Goal: Task Accomplishment & Management: Complete application form

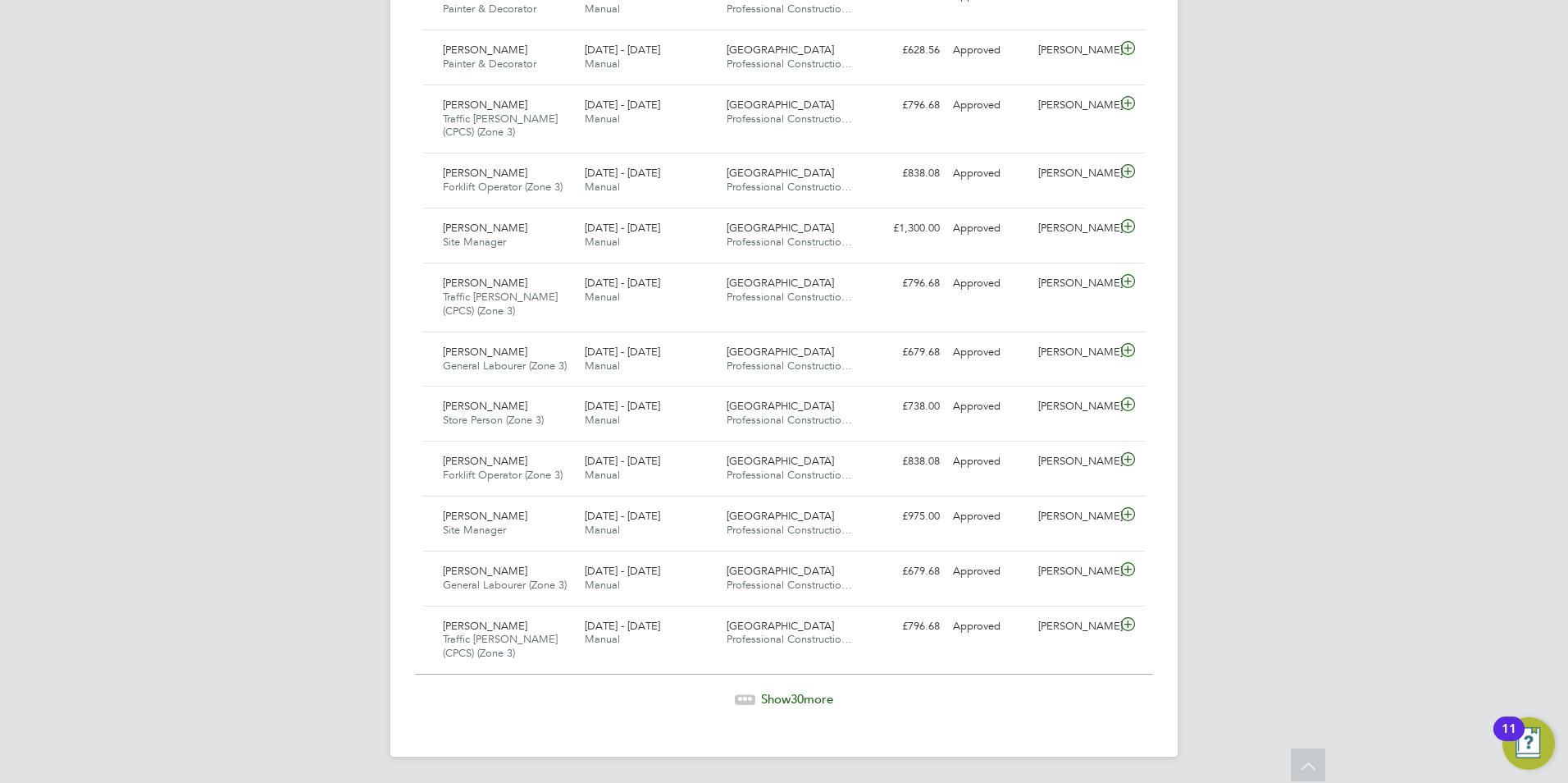
click at [810, 698] on span "Show 30 more" at bounding box center [797, 699] width 73 height 15
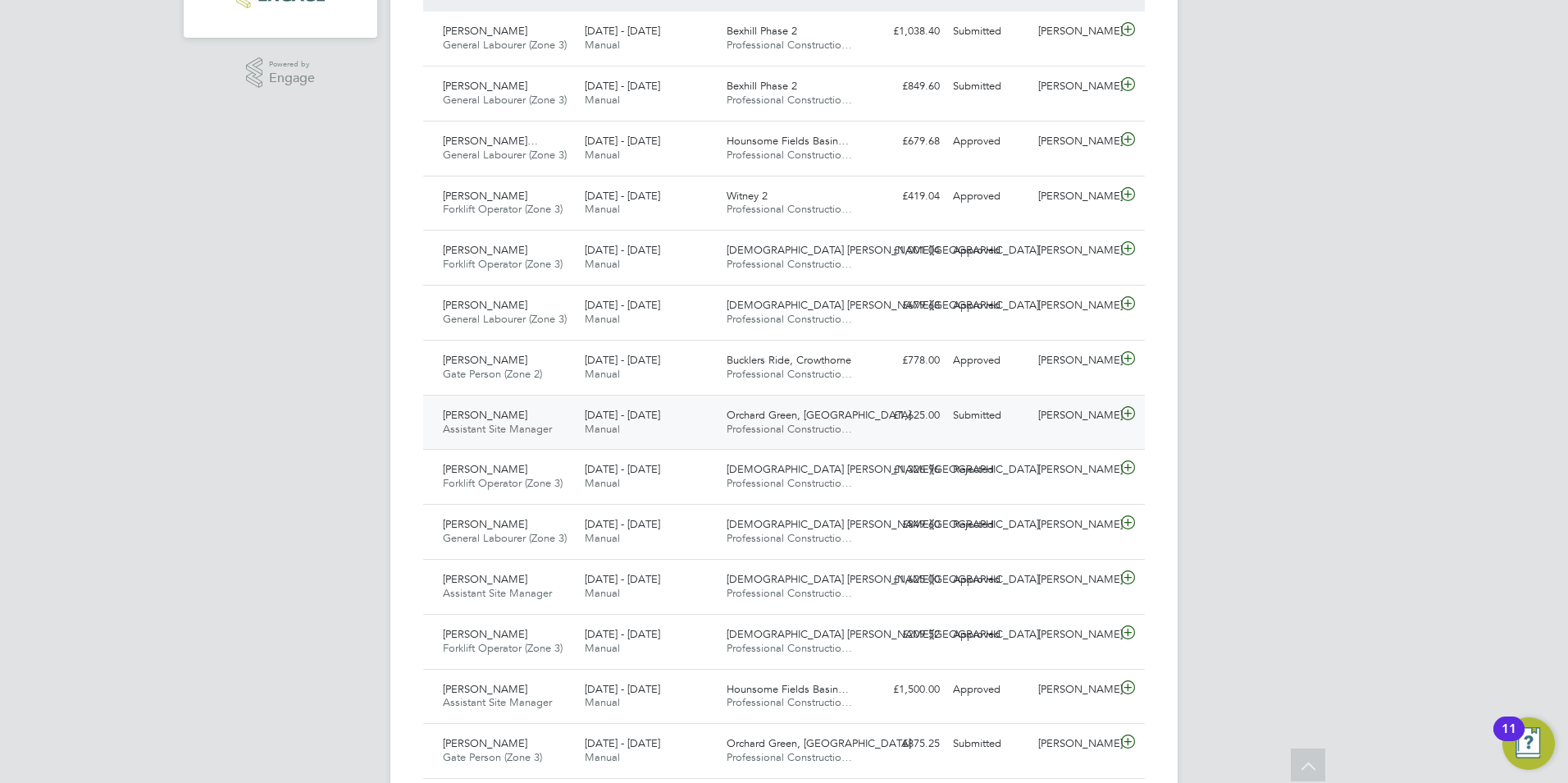
click at [831, 427] on span "Professional Constructio…" at bounding box center [789, 429] width 126 height 14
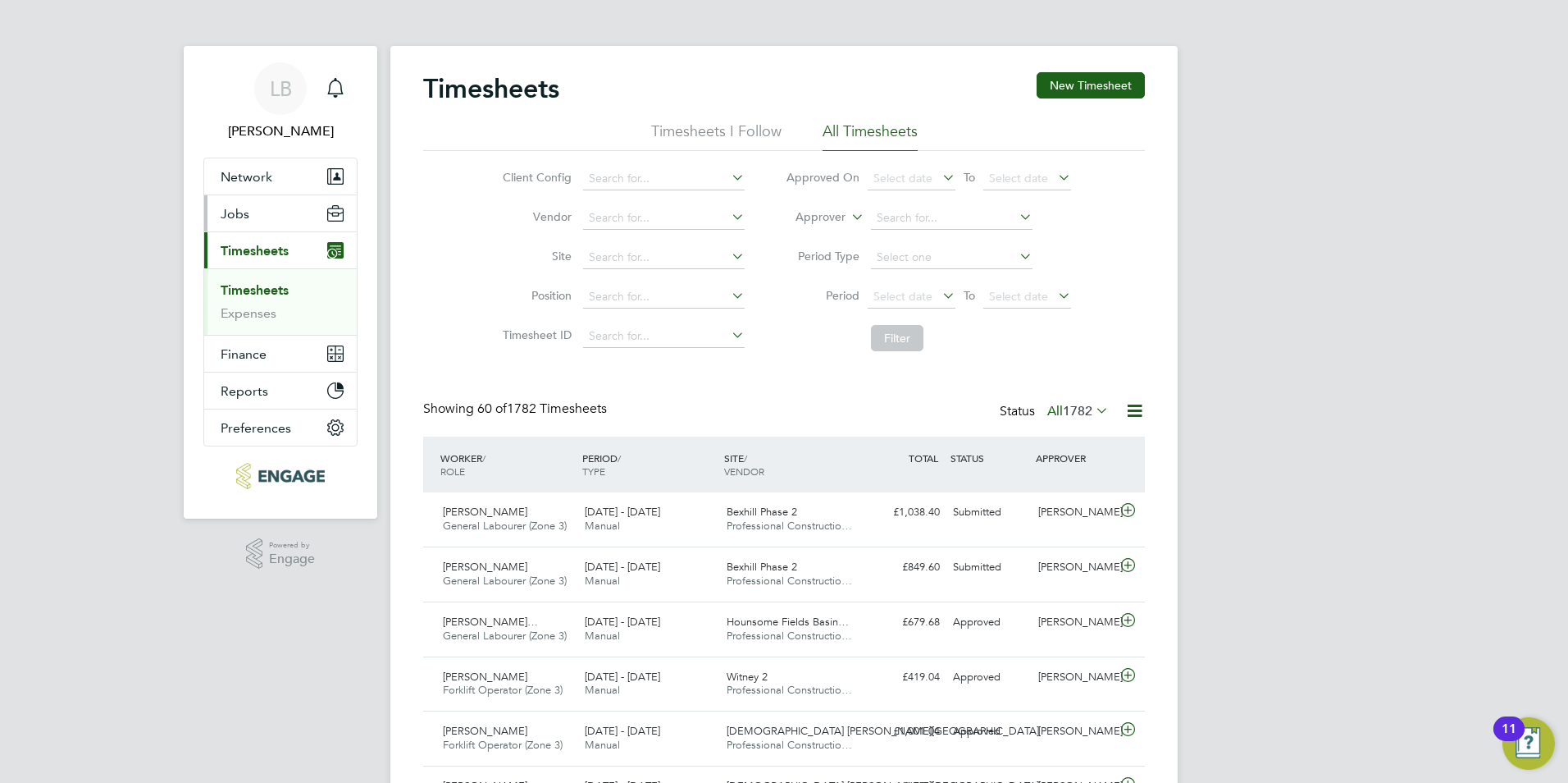
click at [272, 208] on button "Jobs" at bounding box center [281, 213] width 153 height 36
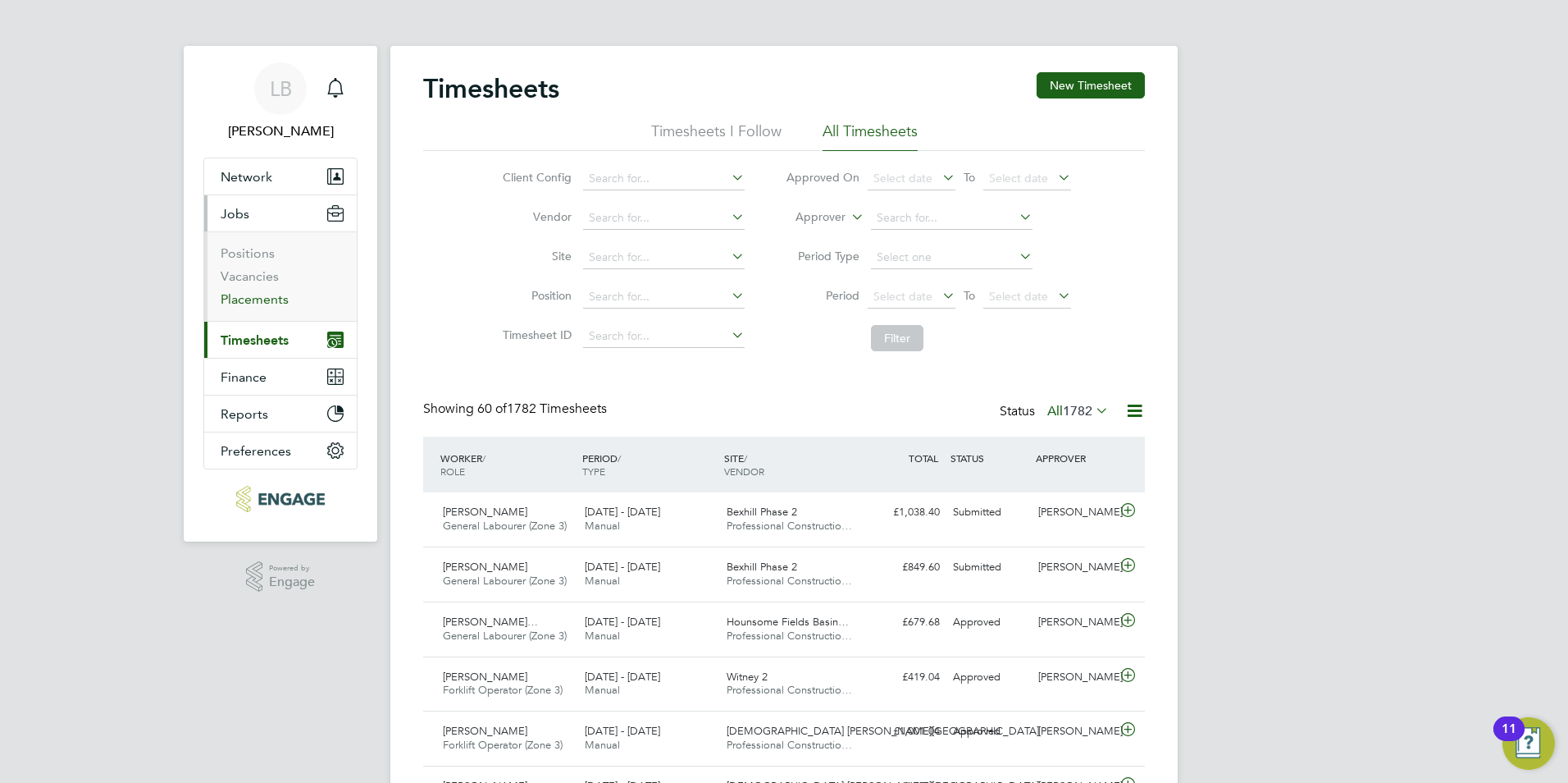
click at [254, 300] on link "Placements" at bounding box center [254, 299] width 68 height 15
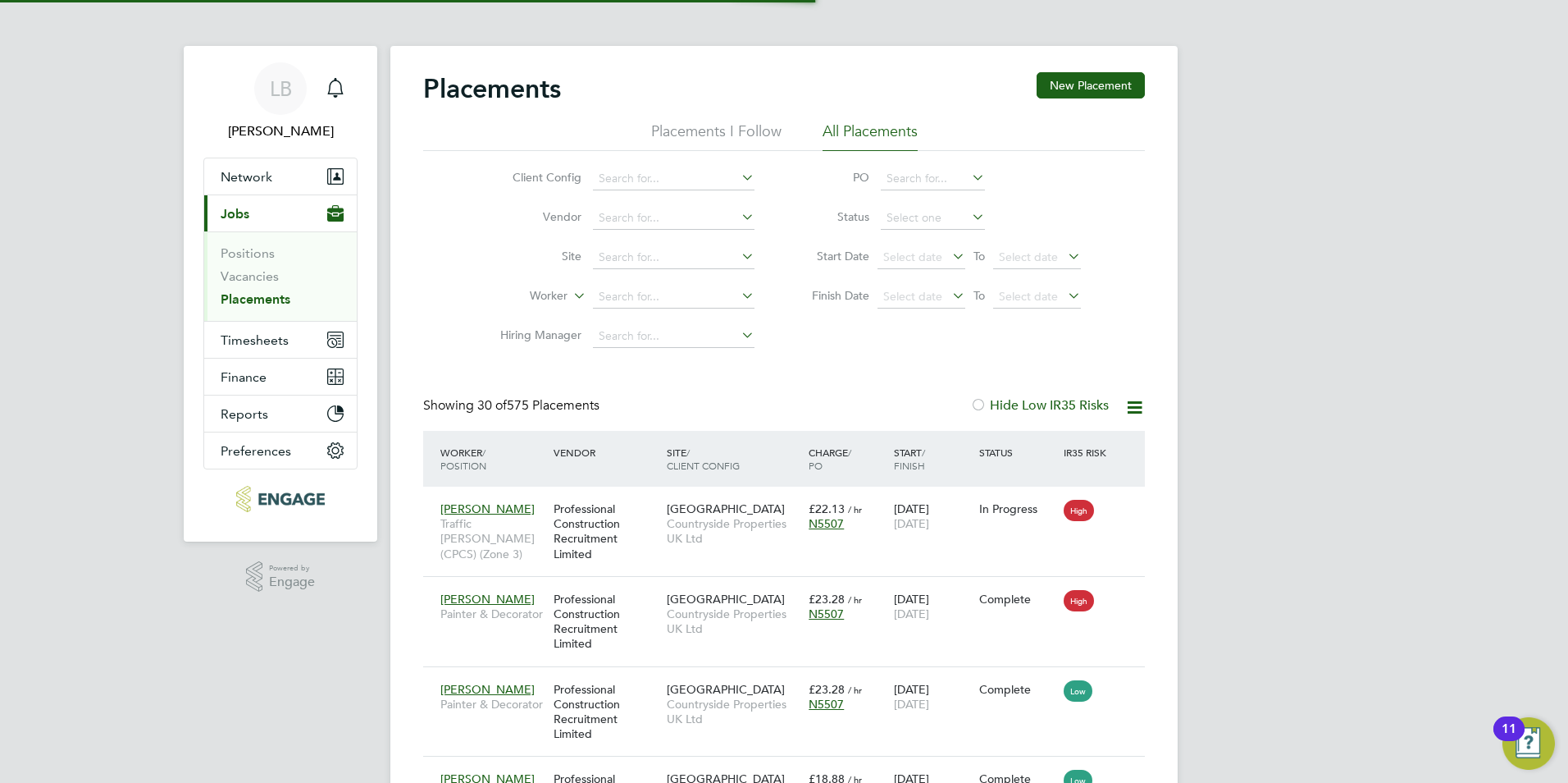
scroll to position [62, 143]
click at [255, 274] on link "Vacancies" at bounding box center [250, 276] width 58 height 15
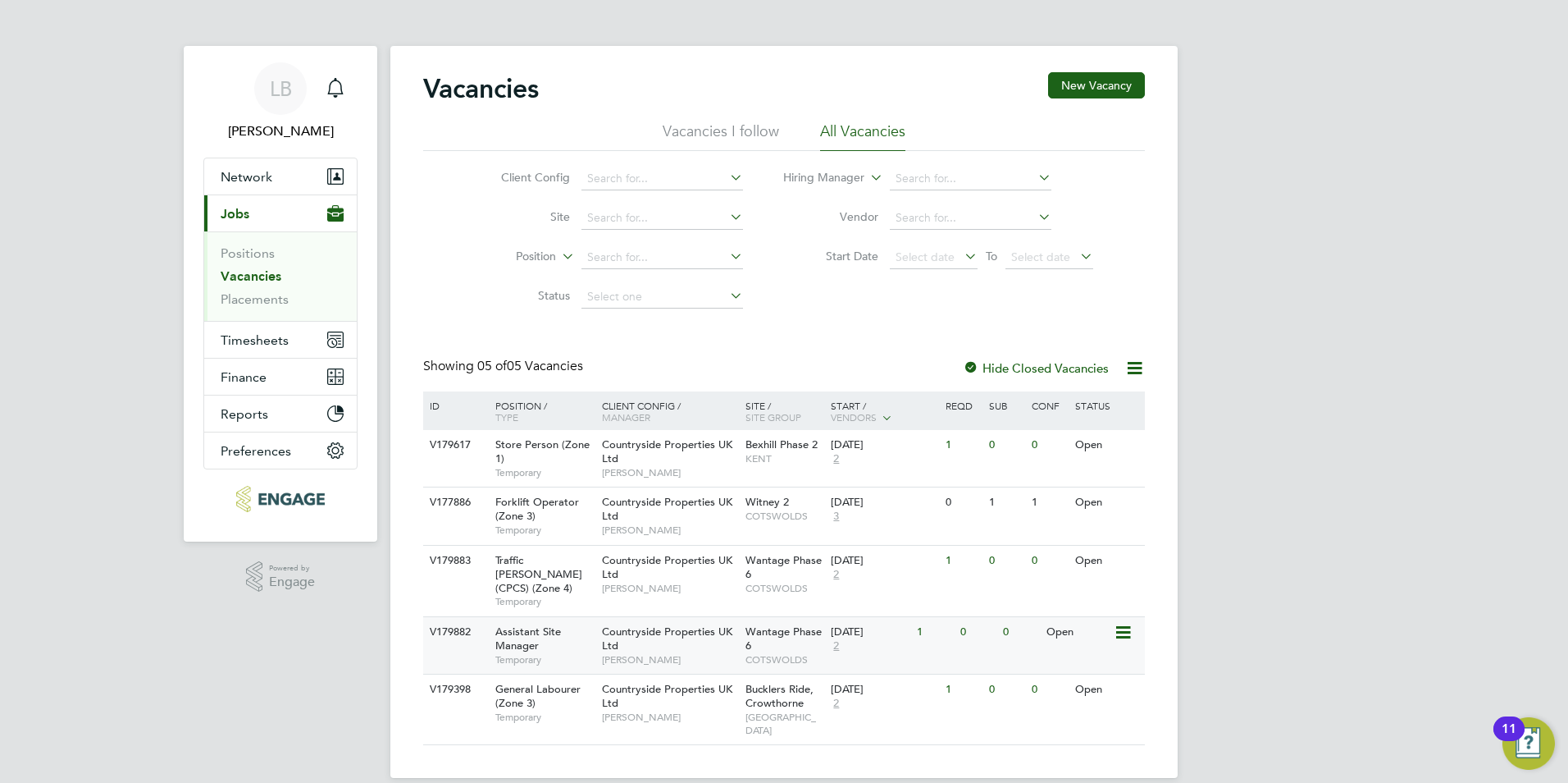
click at [1065, 622] on div "Open" at bounding box center [1078, 631] width 72 height 30
click at [255, 343] on span "Timesheets" at bounding box center [254, 340] width 68 height 15
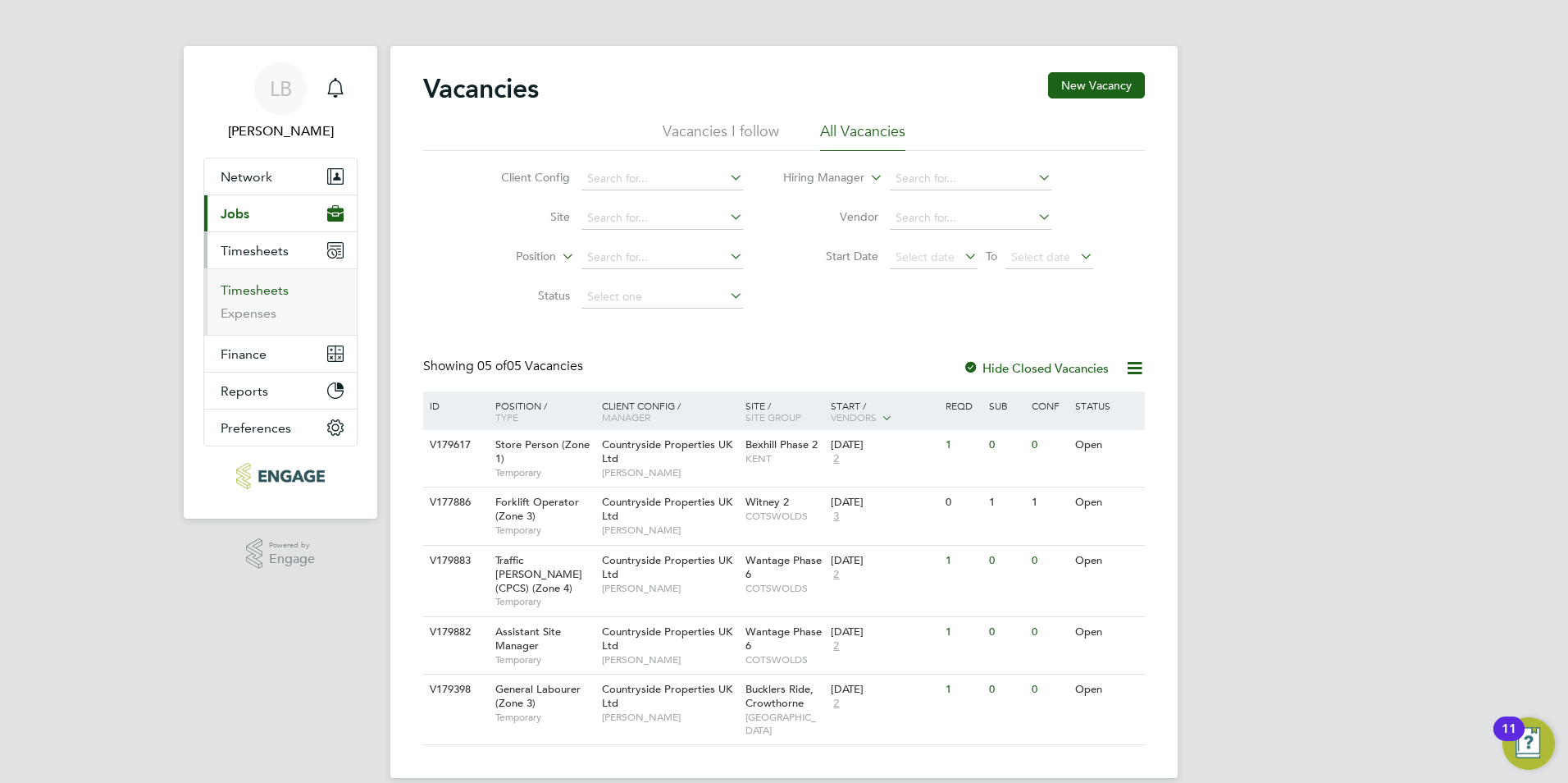
click at [262, 288] on link "Timesheets" at bounding box center [254, 290] width 68 height 15
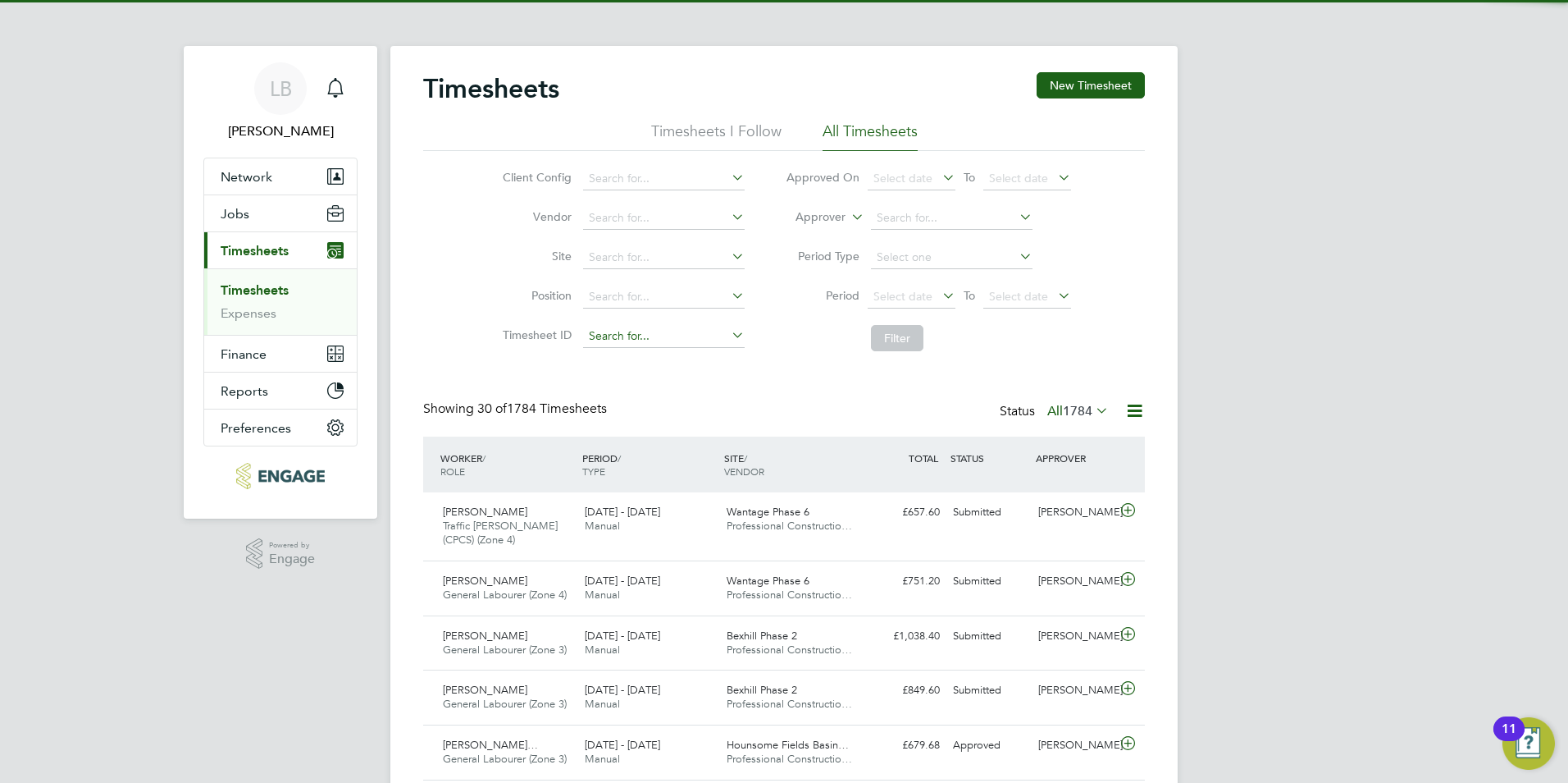
scroll to position [42, 143]
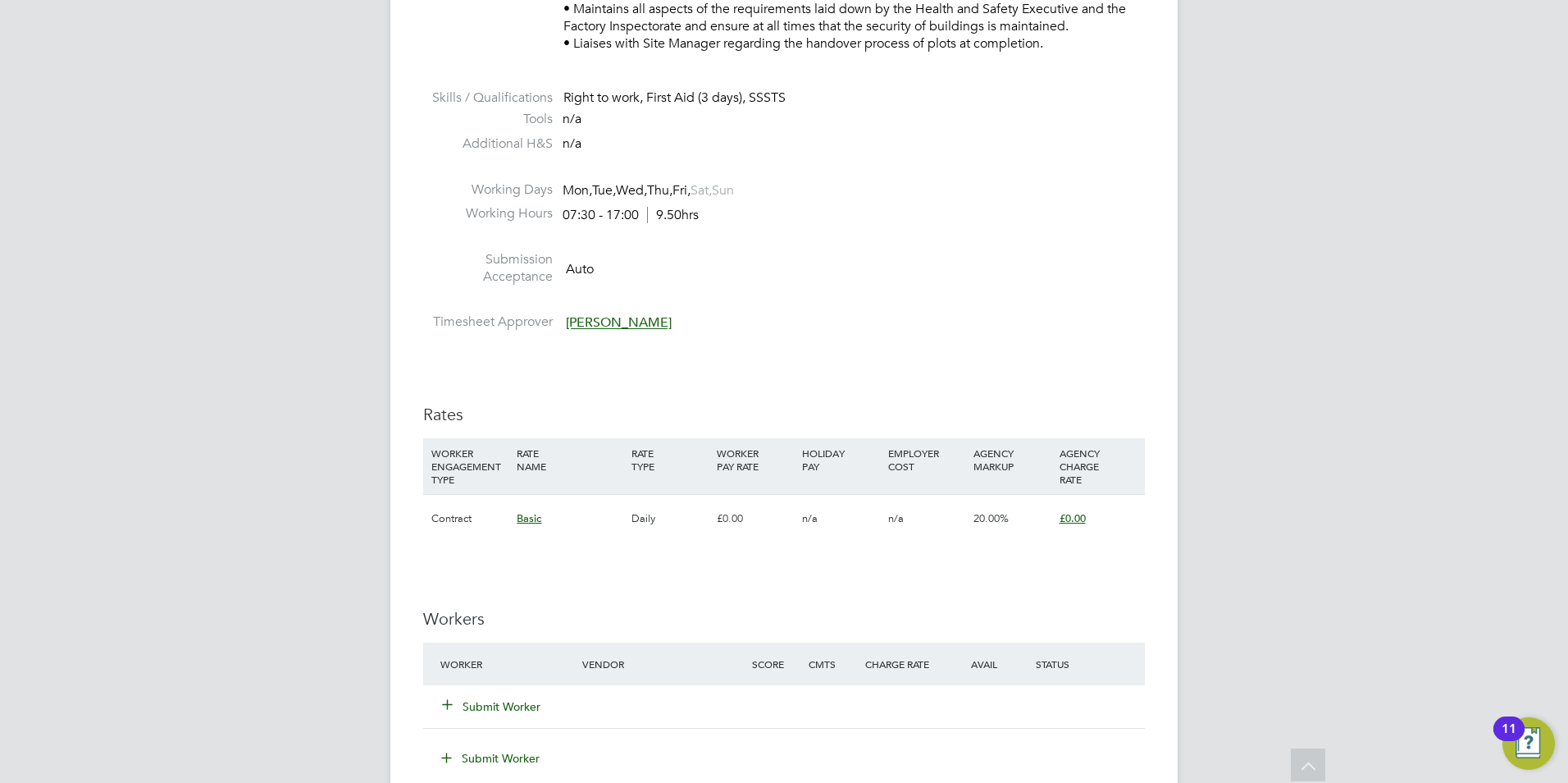
scroll to position [984, 0]
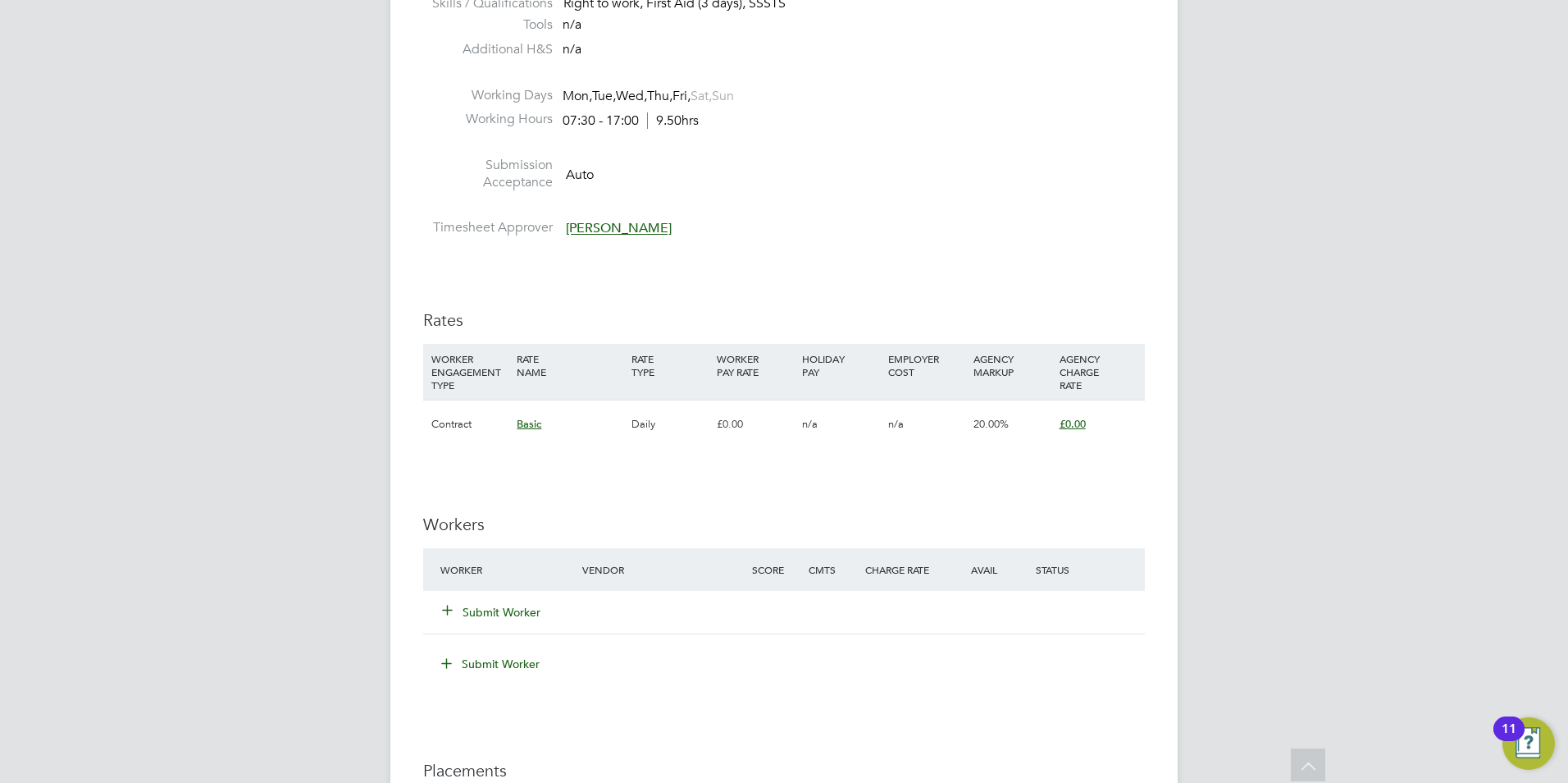
click at [494, 617] on button "Submit Worker" at bounding box center [492, 612] width 99 height 16
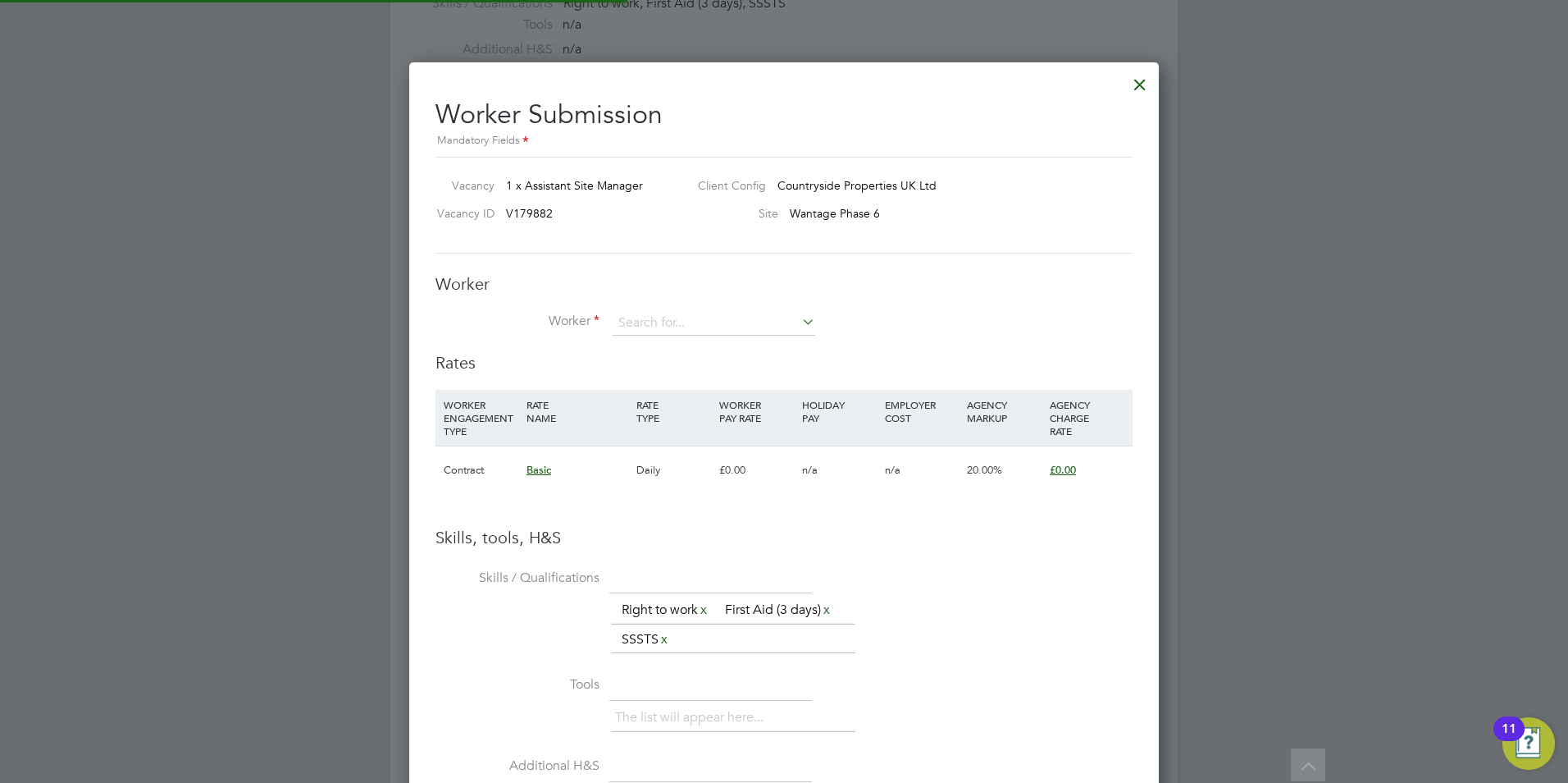
scroll to position [1063, 751]
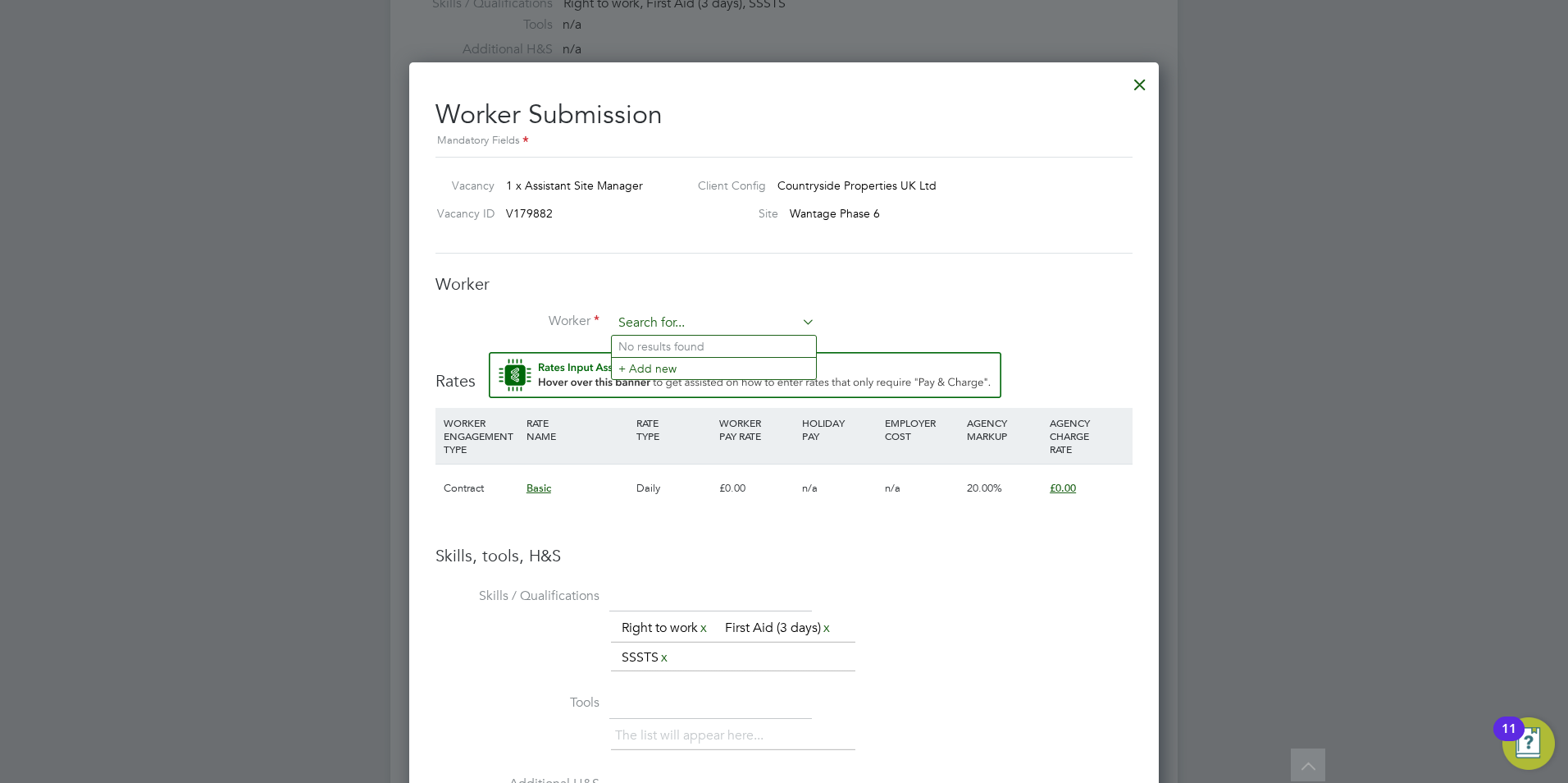
click at [695, 326] on input at bounding box center [713, 322] width 202 height 24
click at [687, 405] on li "San dra Ives (0258)" at bounding box center [713, 412] width 204 height 22
type input "Sandra Ives (0258)"
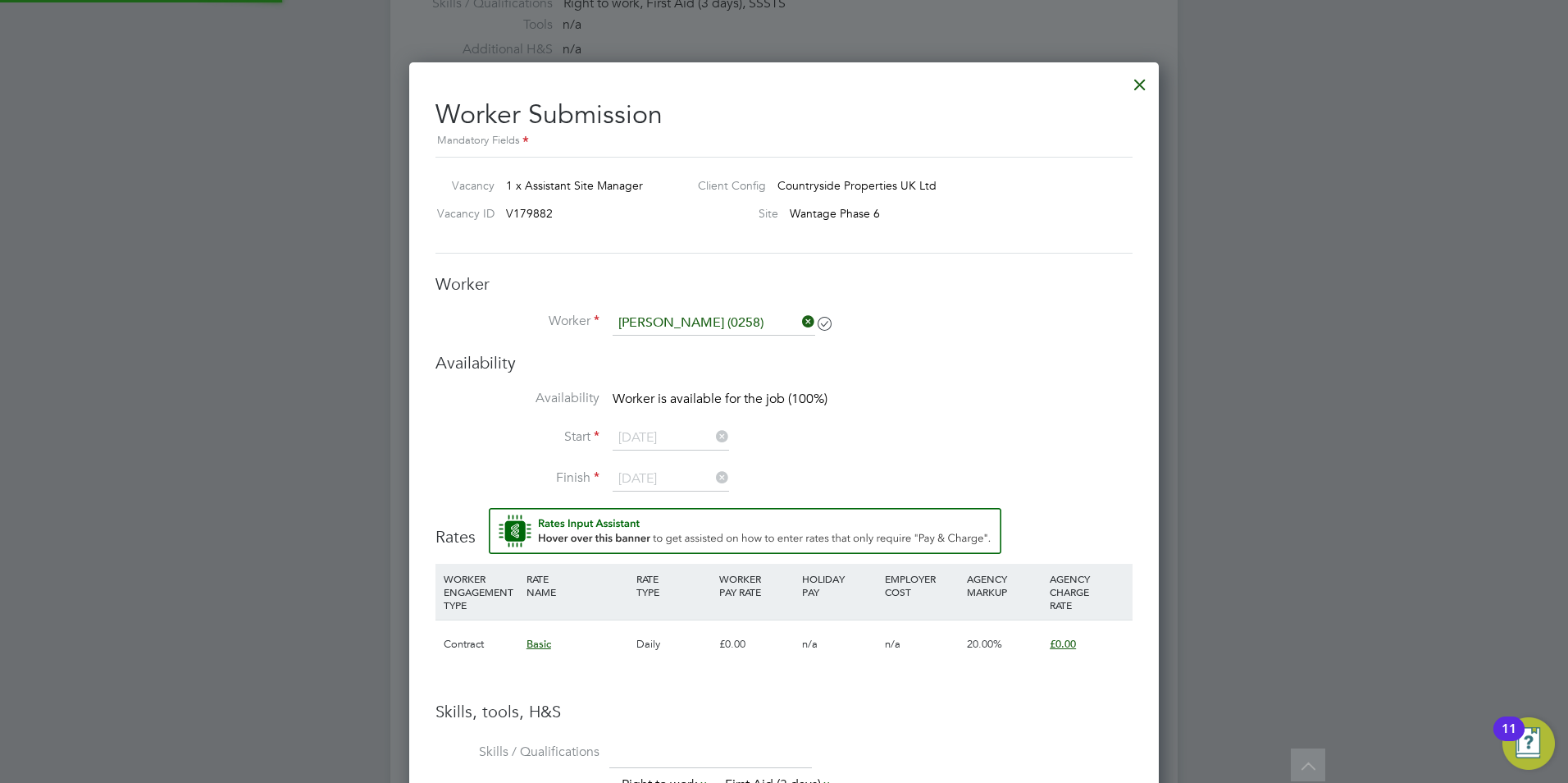
scroll to position [1444, 751]
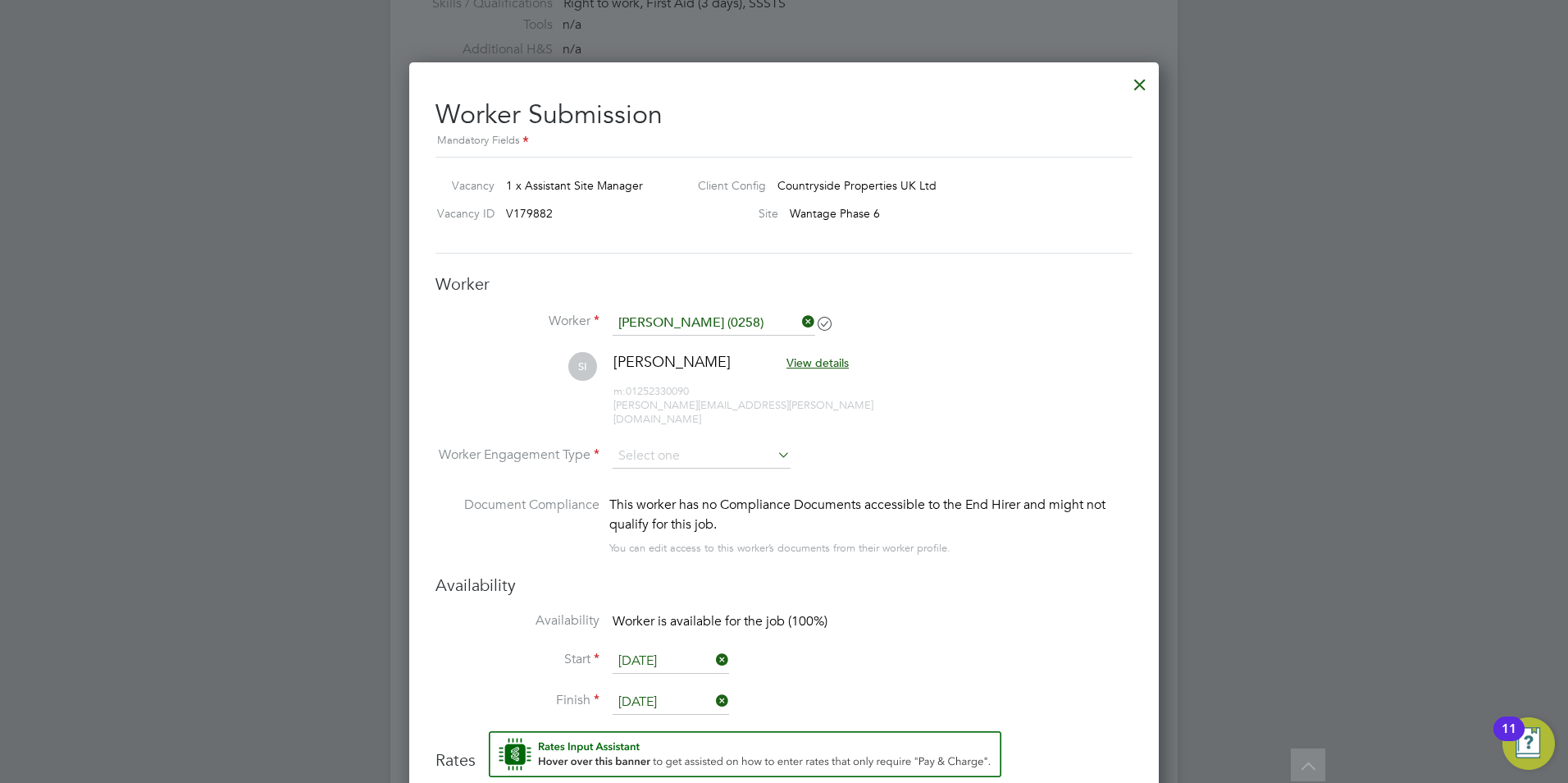
click at [692, 649] on input "25 Aug 2025" at bounding box center [670, 661] width 116 height 24
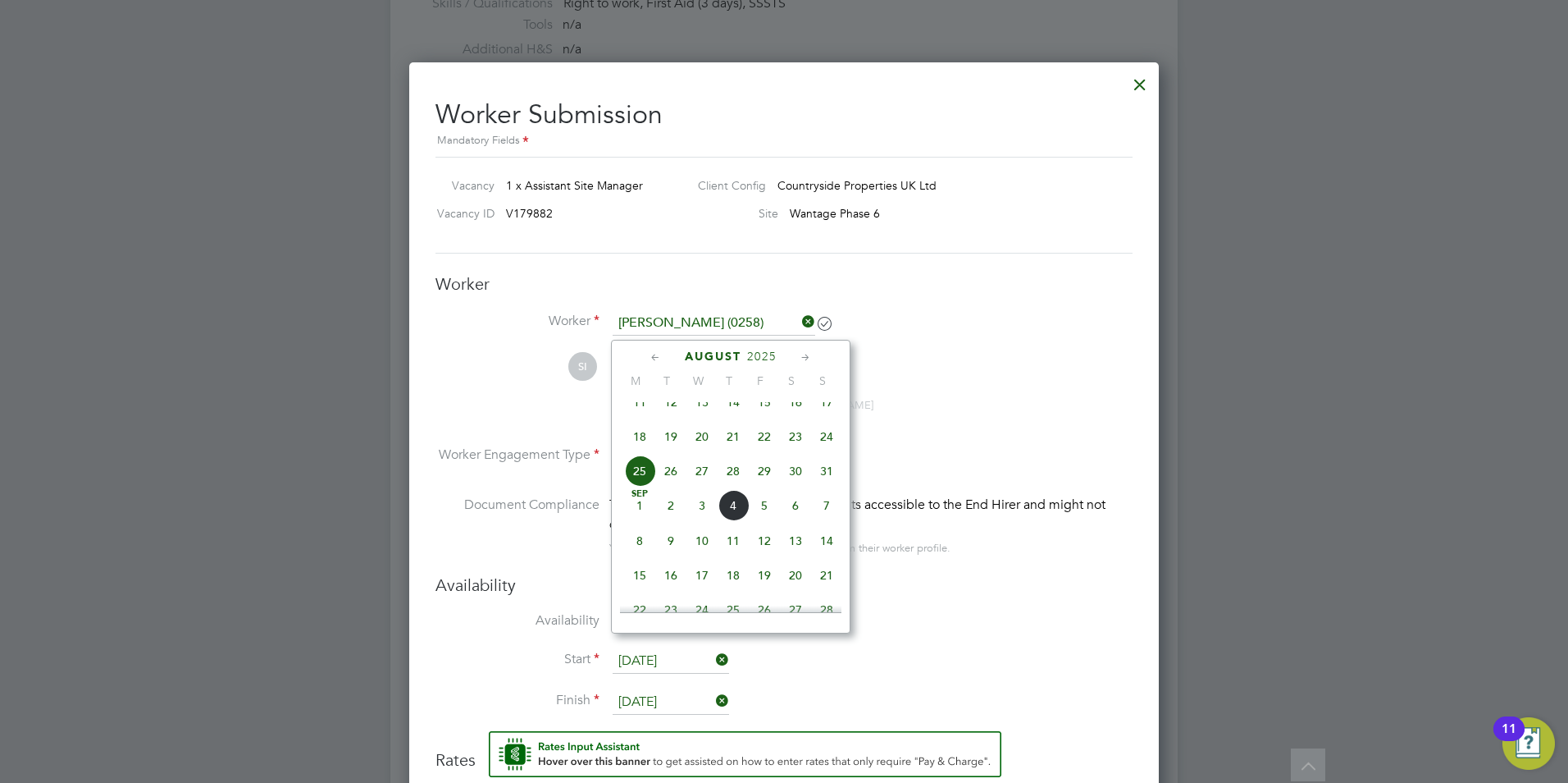
click at [635, 452] on span "18" at bounding box center [639, 437] width 31 height 31
type input "18 Aug 2025"
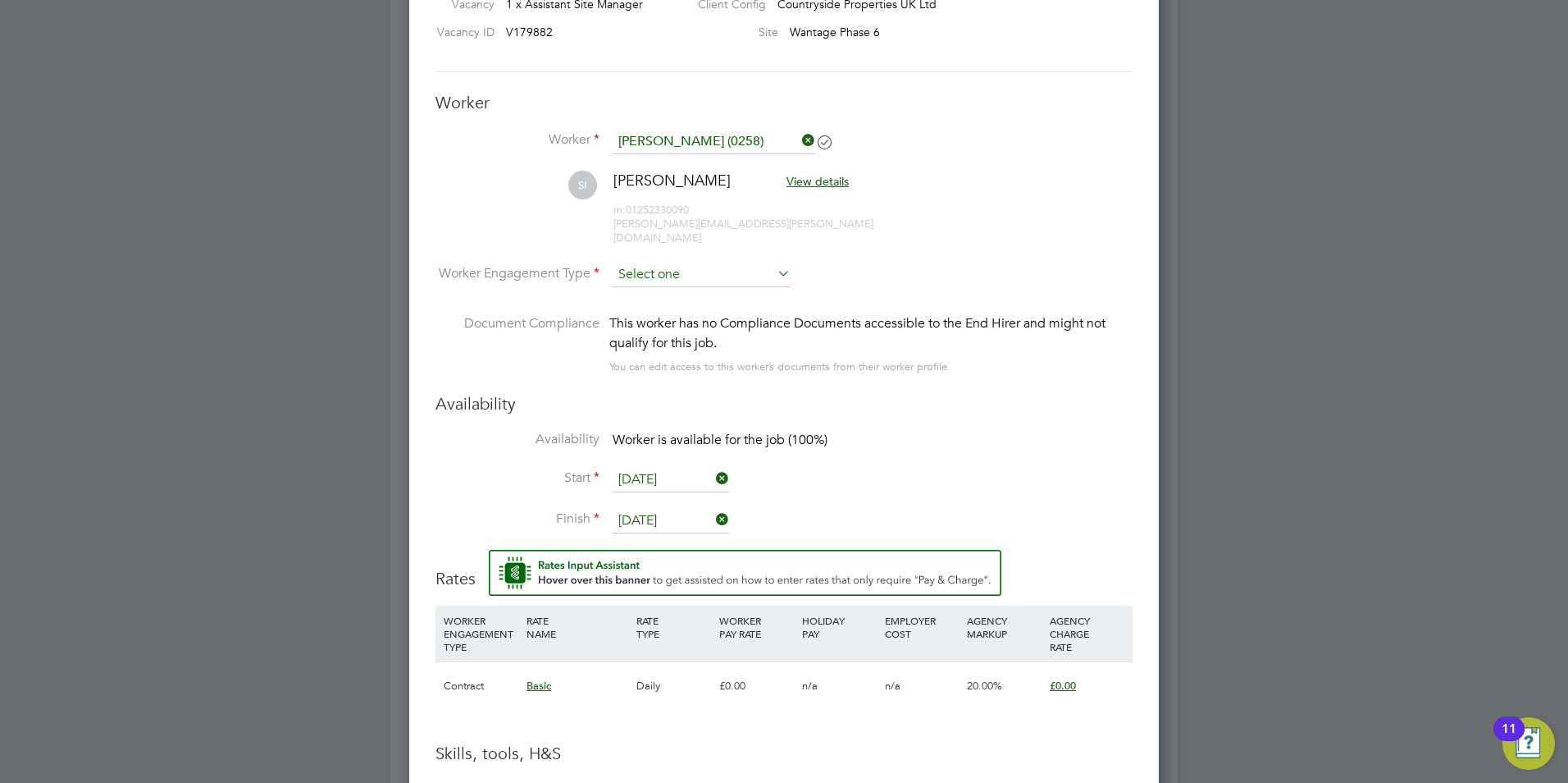
click at [752, 262] on input at bounding box center [701, 274] width 178 height 24
click at [691, 286] on li "Contract" at bounding box center [701, 284] width 180 height 21
type input "Contract"
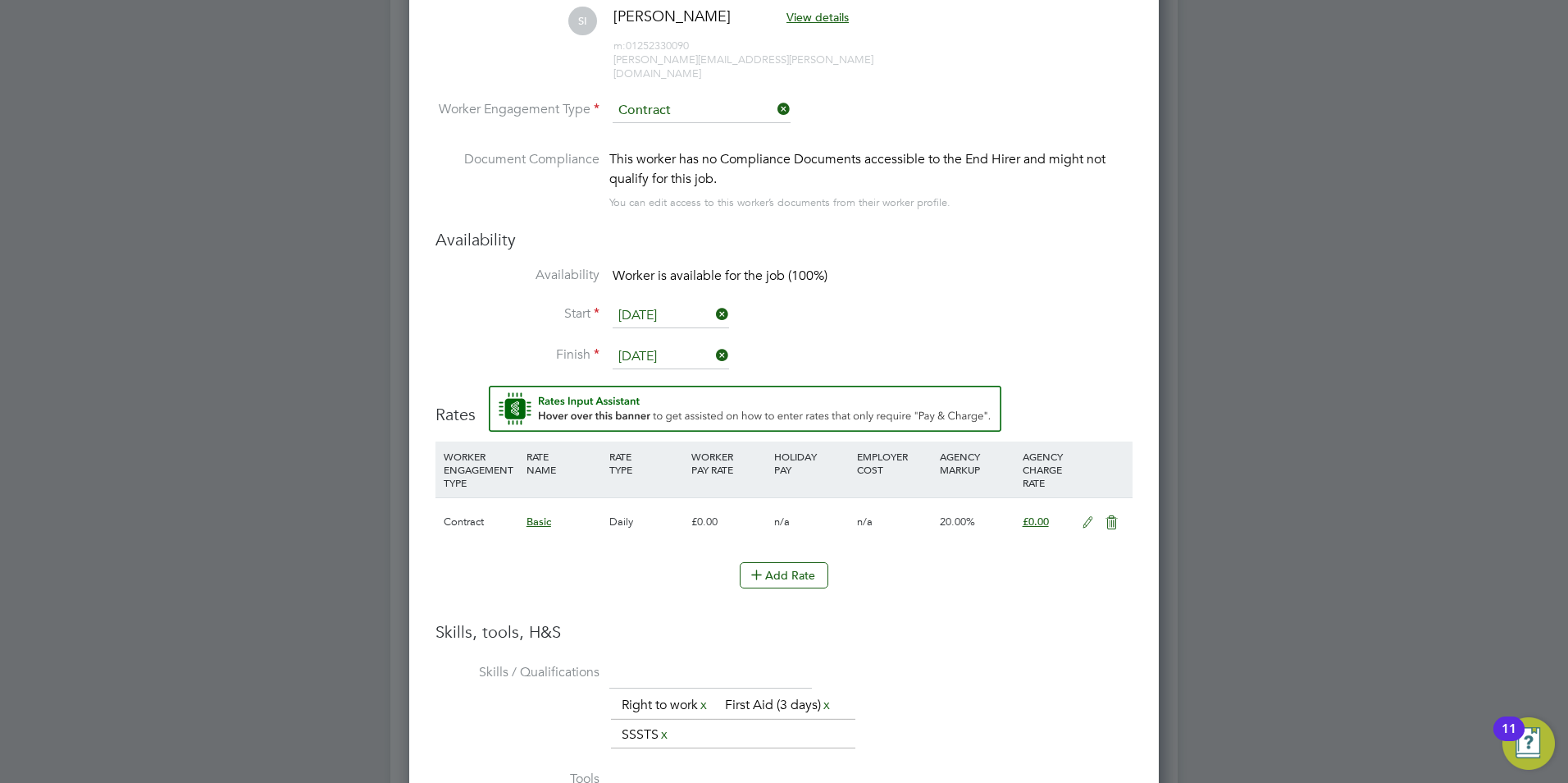
click at [782, 546] on li "WORKER ENGAGEMENT TYPE RATE NAME RATE TYPE WORKER PAY RATE HOLIDAY PAY EMPLOYER…" at bounding box center [784, 501] width 697 height 121
click at [780, 562] on button "Add Rate" at bounding box center [784, 575] width 89 height 26
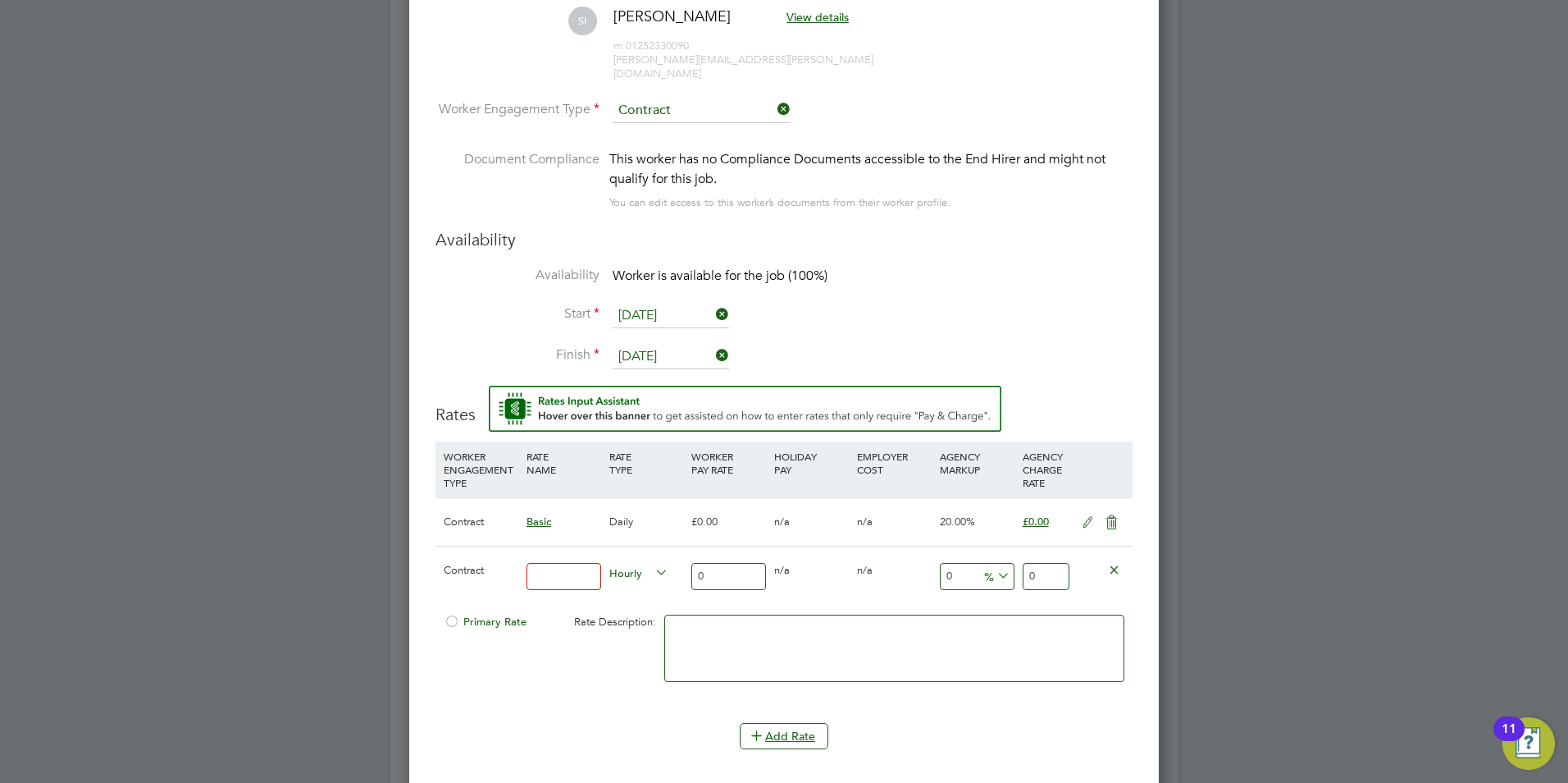
click at [572, 563] on input at bounding box center [563, 577] width 74 height 27
type input "ASM"
drag, startPoint x: 1049, startPoint y: 567, endPoint x: 1006, endPoint y: 567, distance: 43.0
click at [1006, 567] on div "Contract ASM Hourly 0 0 n/a 0 n/a 0 0 % 0" at bounding box center [784, 576] width 697 height 61
drag, startPoint x: 729, startPoint y: 555, endPoint x: 643, endPoint y: 557, distance: 86.0
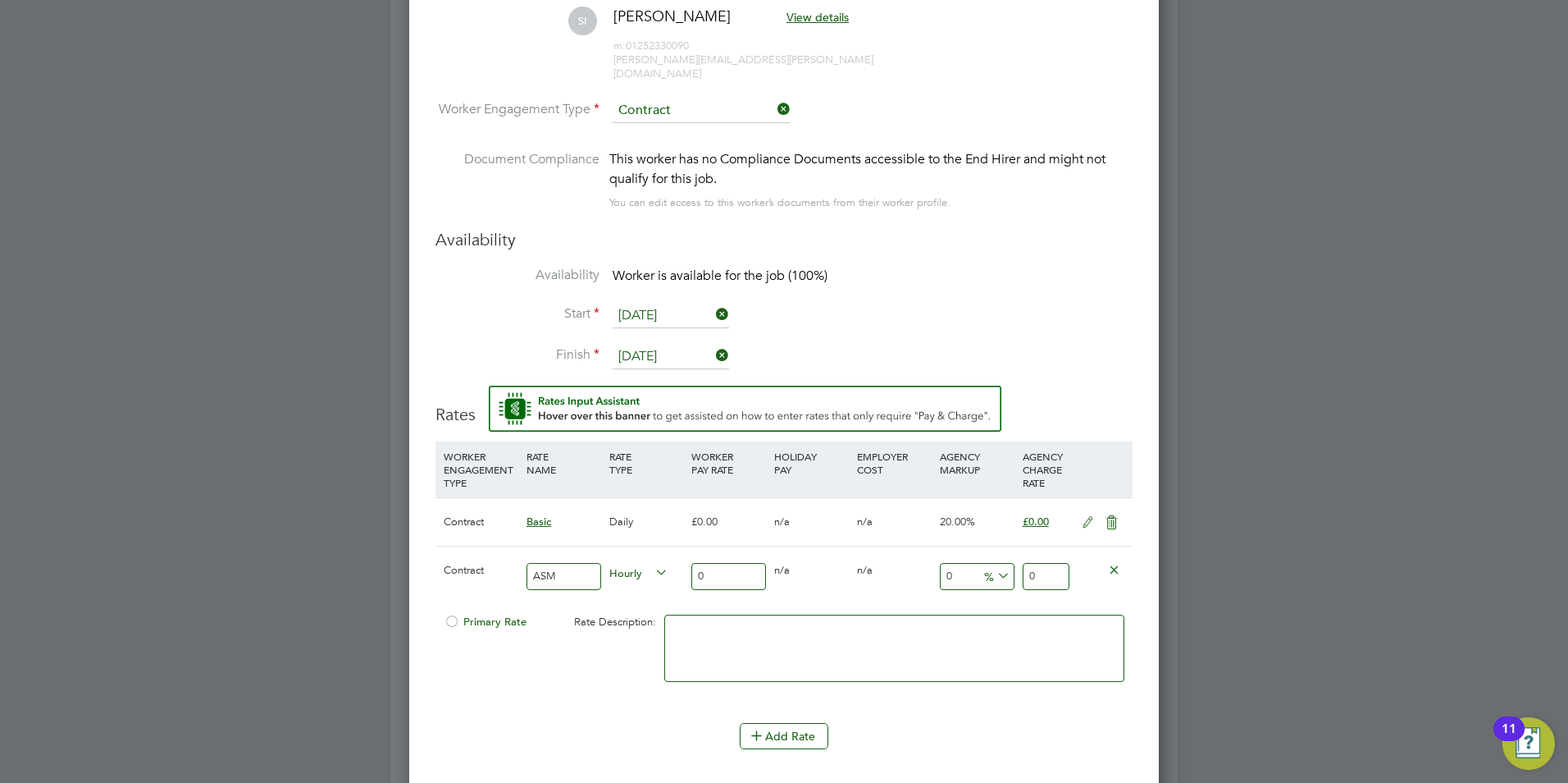
click at [643, 557] on div "Contract ASM Hourly 0 0 n/a 0 n/a 0 0 % 0" at bounding box center [784, 576] width 697 height 61
type input "3"
type input "30"
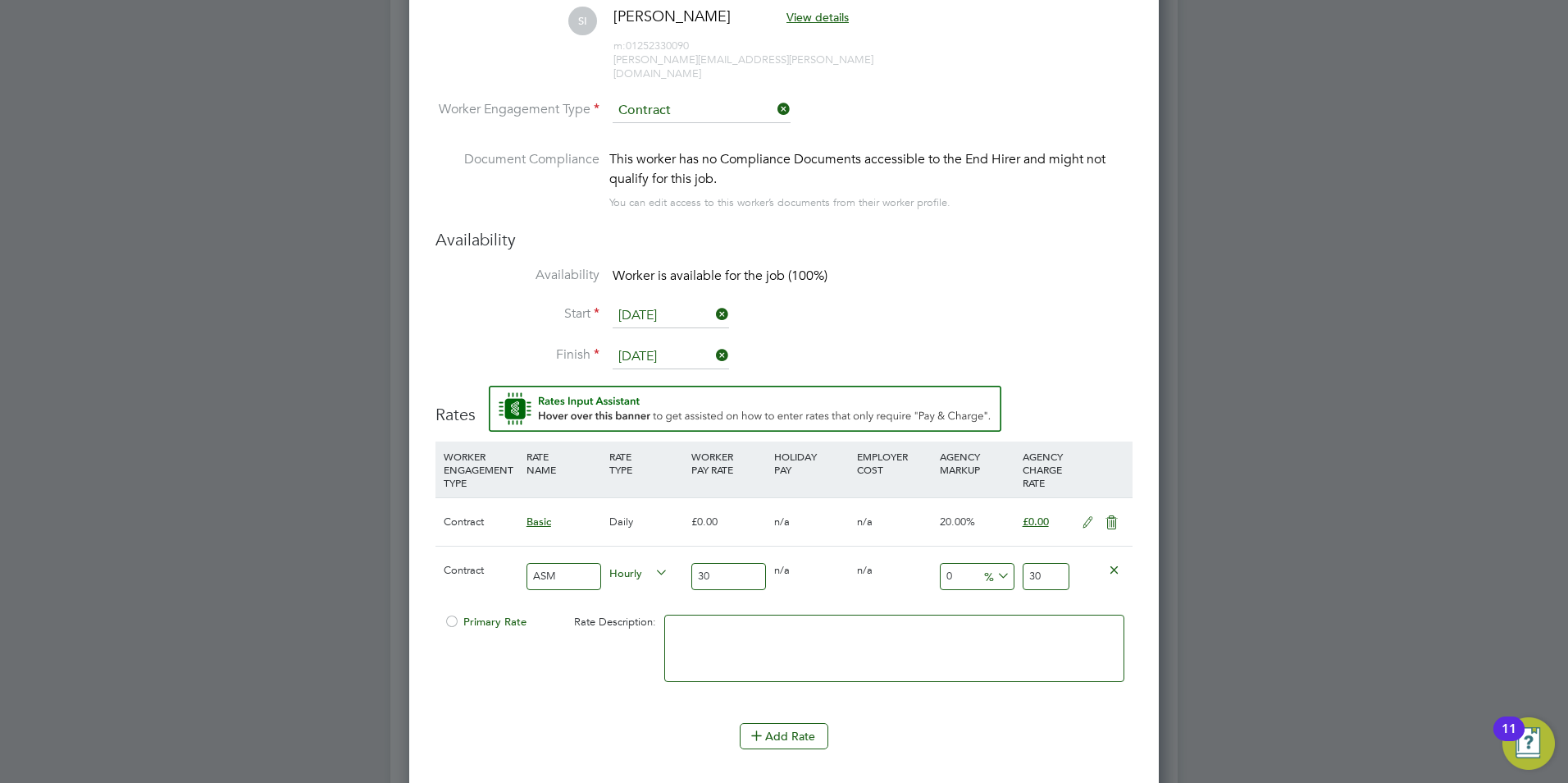
type input "300"
drag, startPoint x: 971, startPoint y: 564, endPoint x: 901, endPoint y: 564, distance: 70.0
click at [901, 564] on div "Contract ASM Hourly 300 0 n/a 0 n/a 0 0 % 300" at bounding box center [784, 576] width 697 height 61
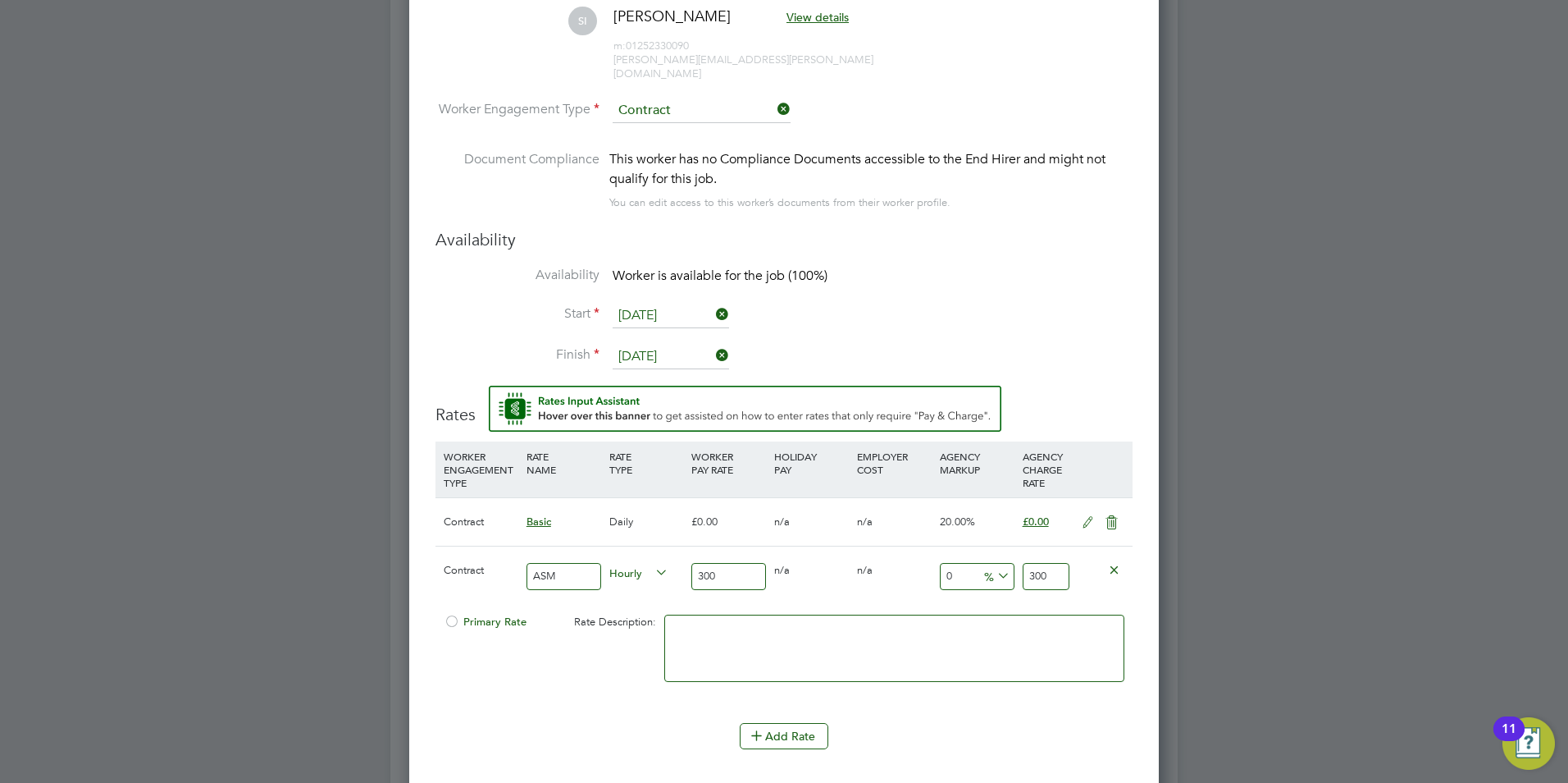
type input "1"
type input "303"
type input "17"
type input "351"
type input "17"
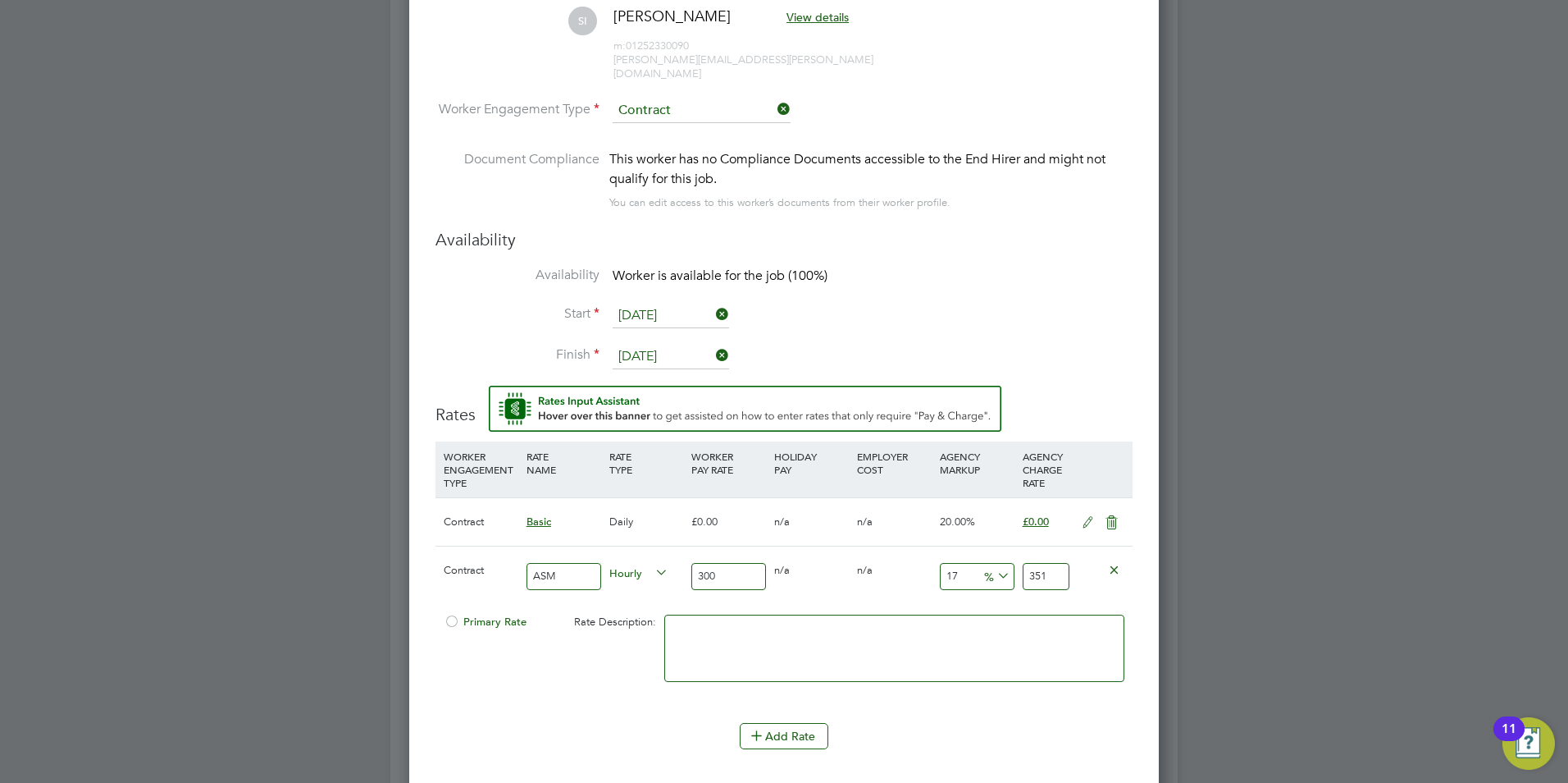
click at [1023, 743] on li "Add Rate" at bounding box center [784, 744] width 697 height 43
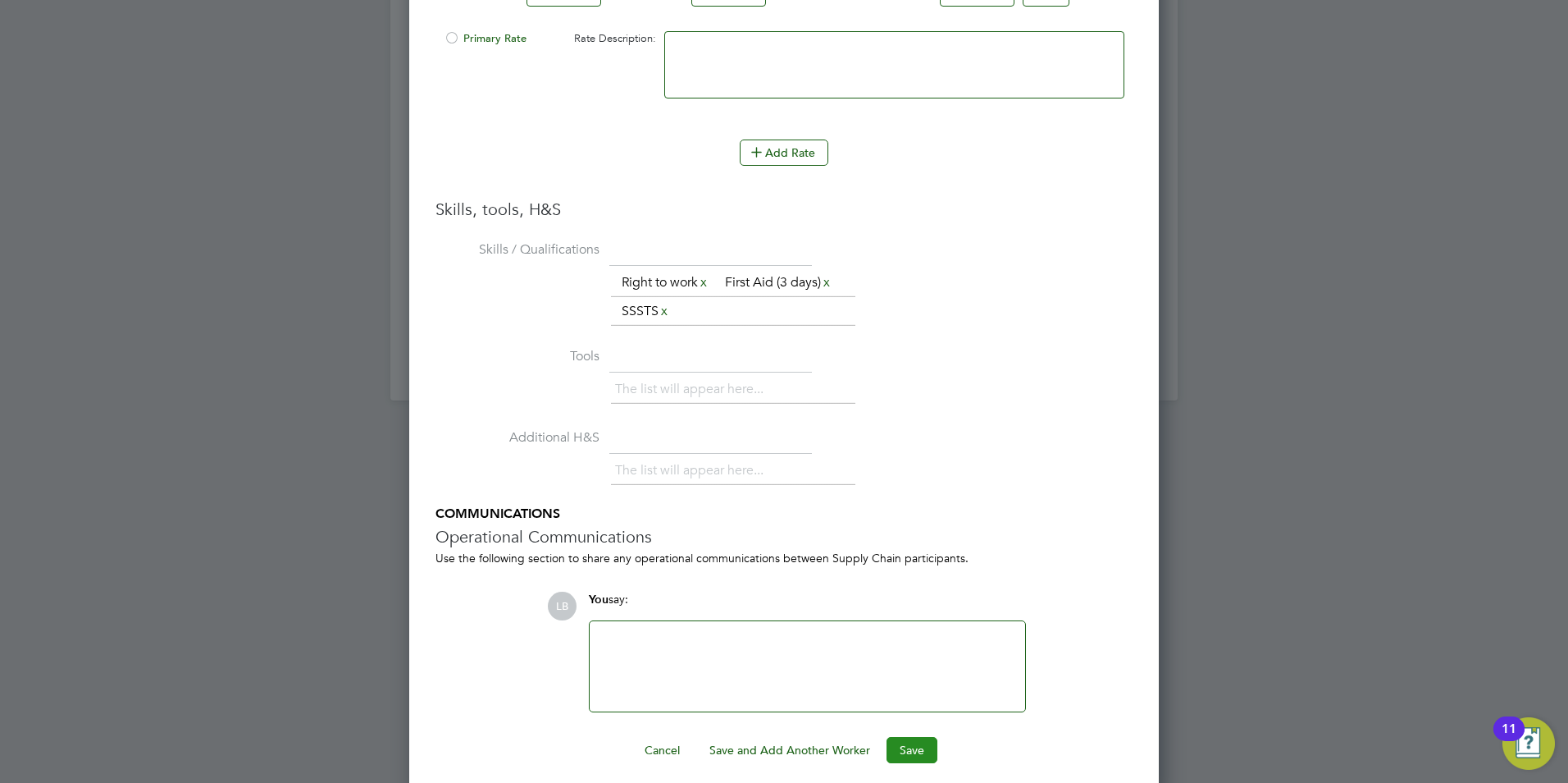
click at [912, 739] on button "Save" at bounding box center [911, 749] width 51 height 26
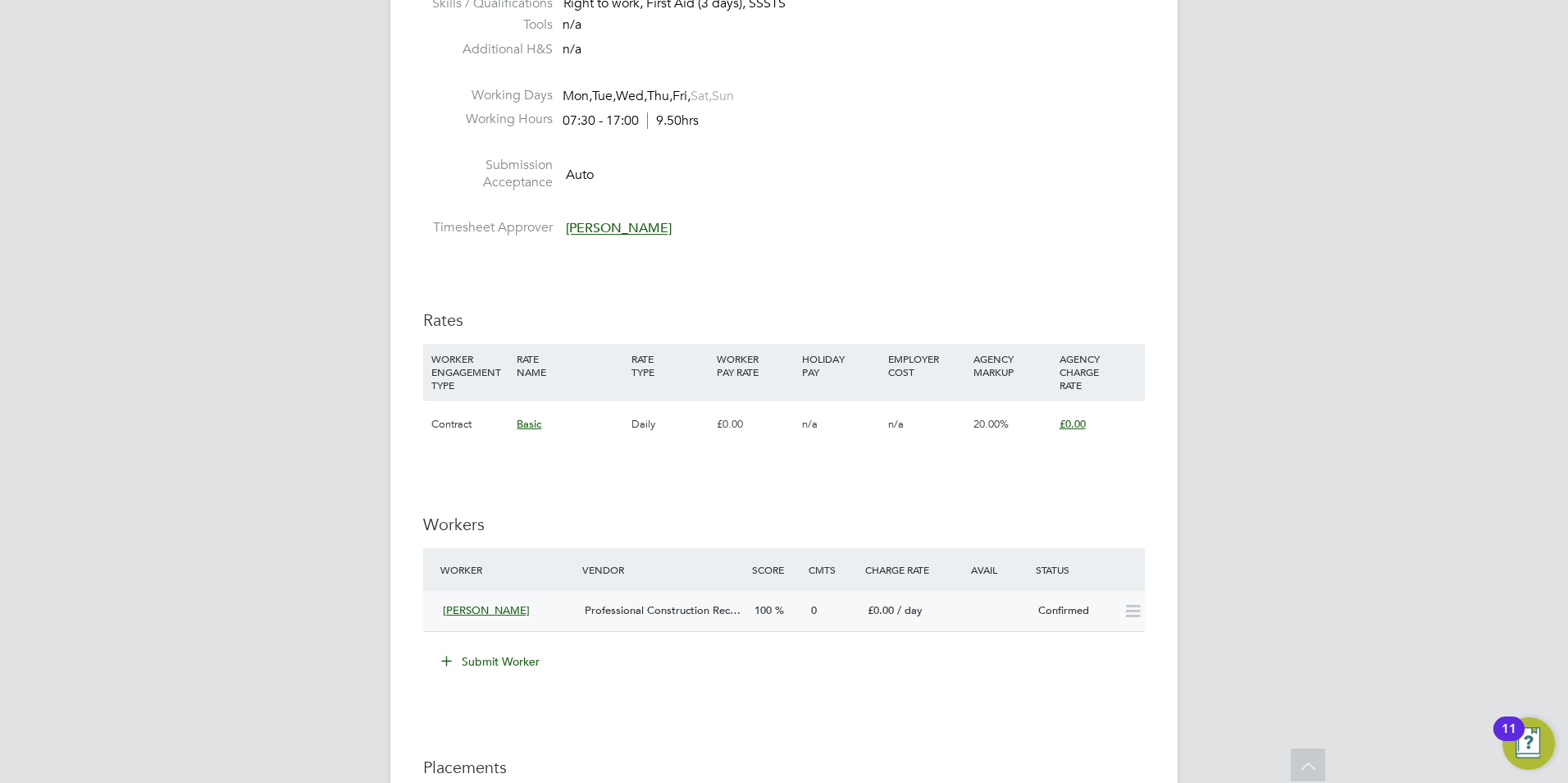
click at [1137, 616] on icon at bounding box center [1133, 612] width 20 height 14
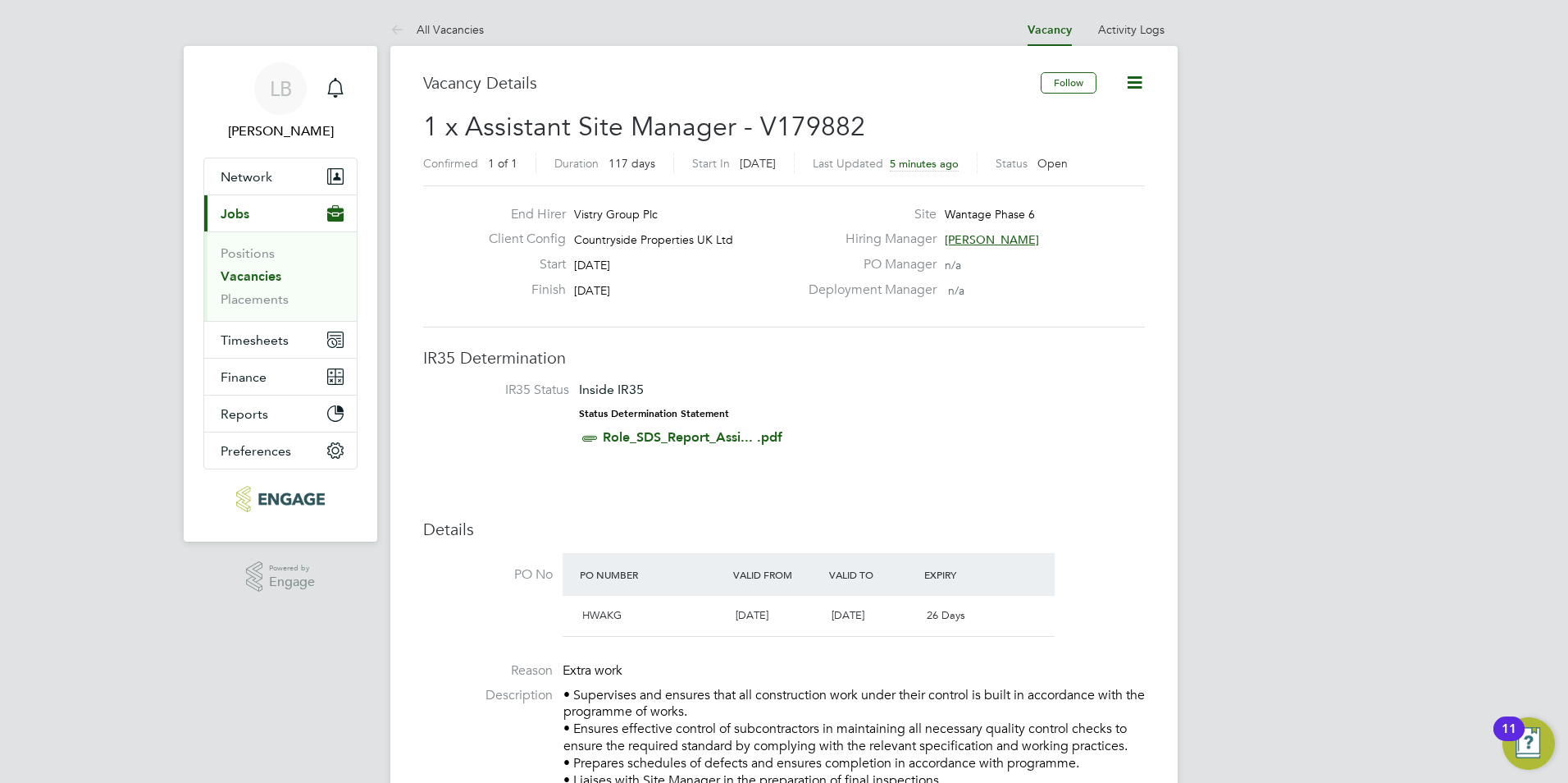
click at [276, 271] on link "Vacancies" at bounding box center [251, 276] width 61 height 15
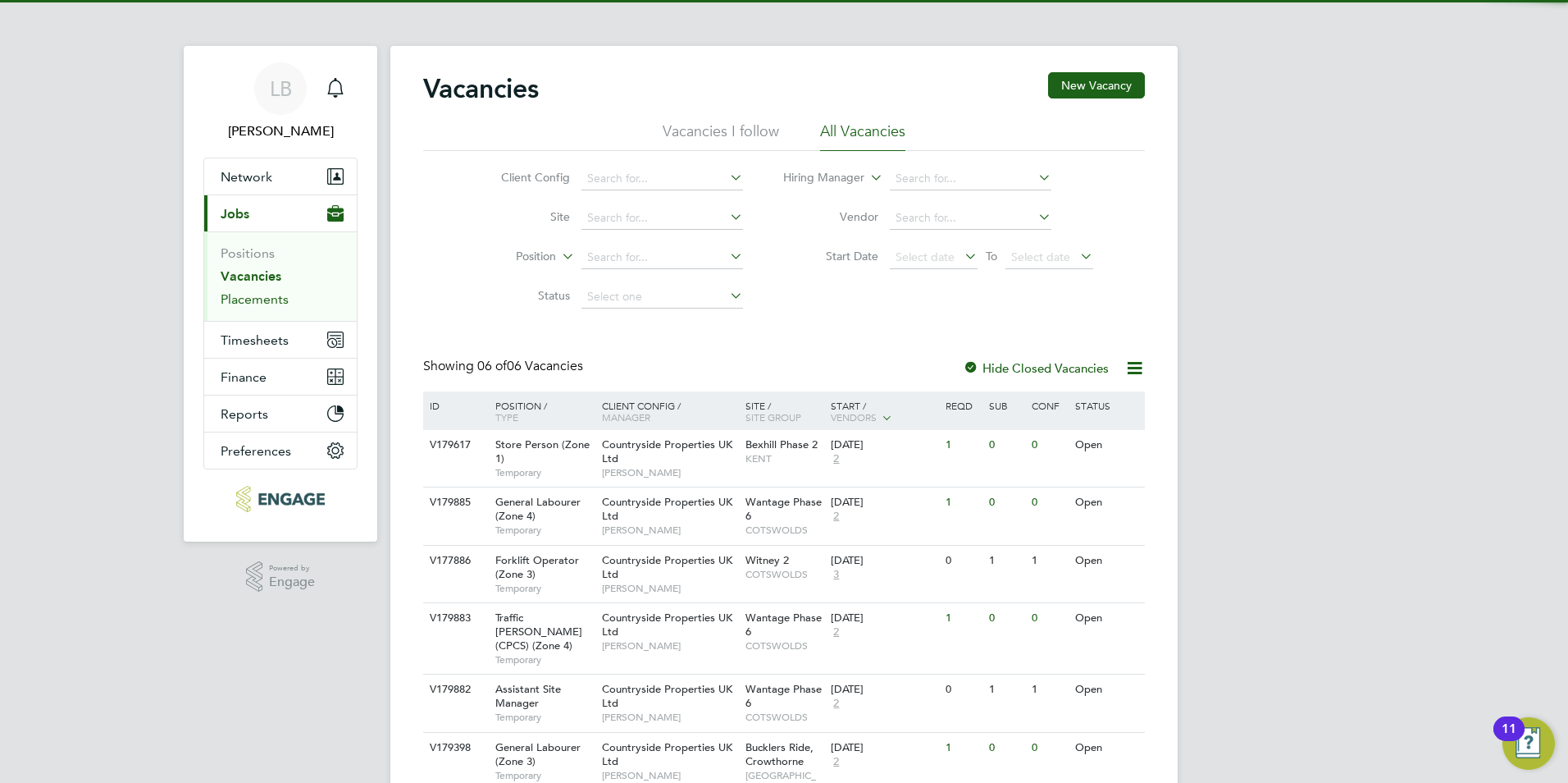
click at [263, 293] on link "Placements" at bounding box center [254, 299] width 68 height 15
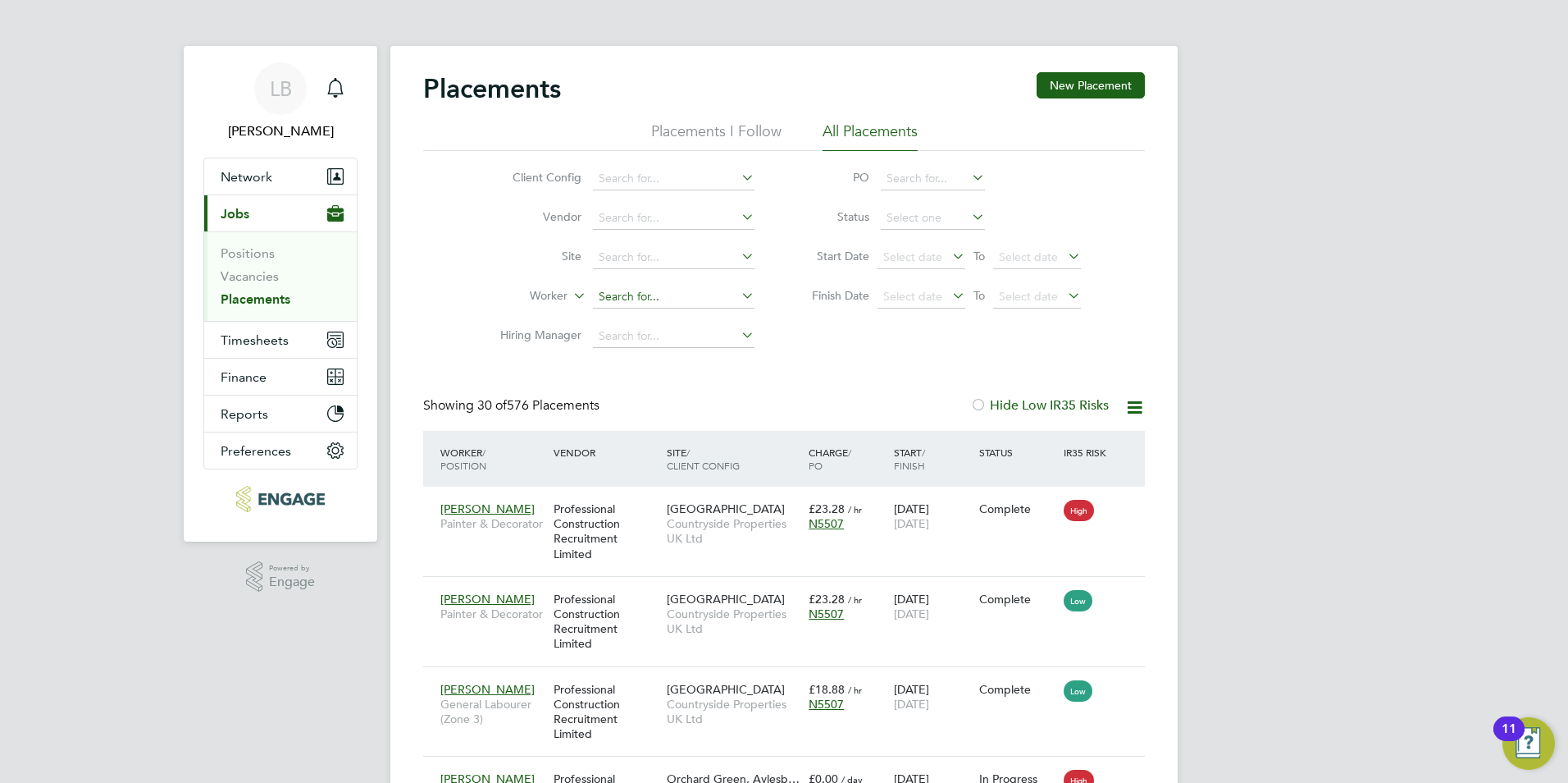
click at [628, 296] on input at bounding box center [673, 297] width 162 height 23
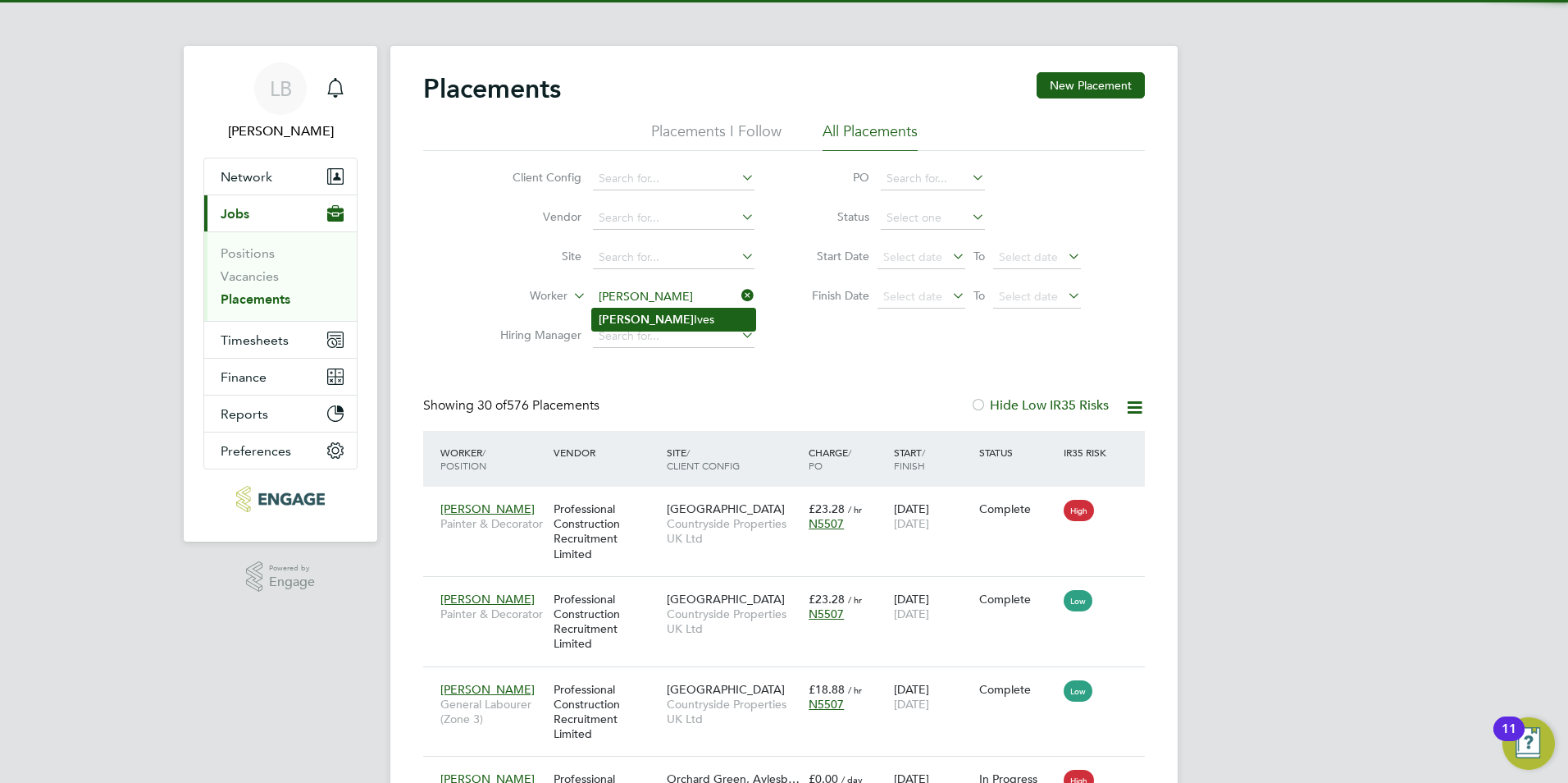
click at [636, 315] on li "Sandra Ives" at bounding box center [673, 319] width 163 height 22
type input "[PERSON_NAME]"
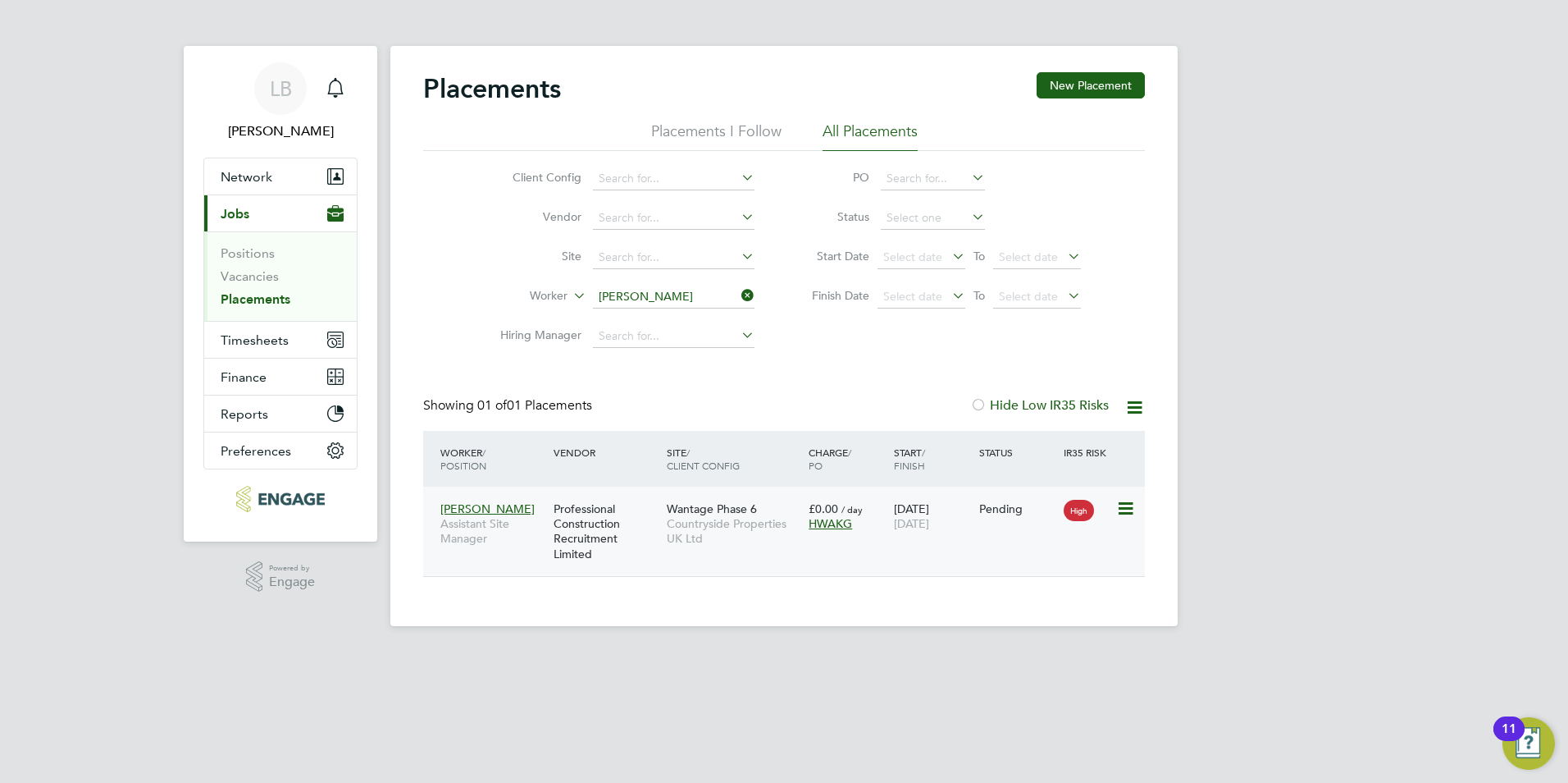
click at [1122, 513] on icon at bounding box center [1124, 508] width 16 height 19
click at [1036, 609] on li "Start" at bounding box center [1075, 611] width 116 height 23
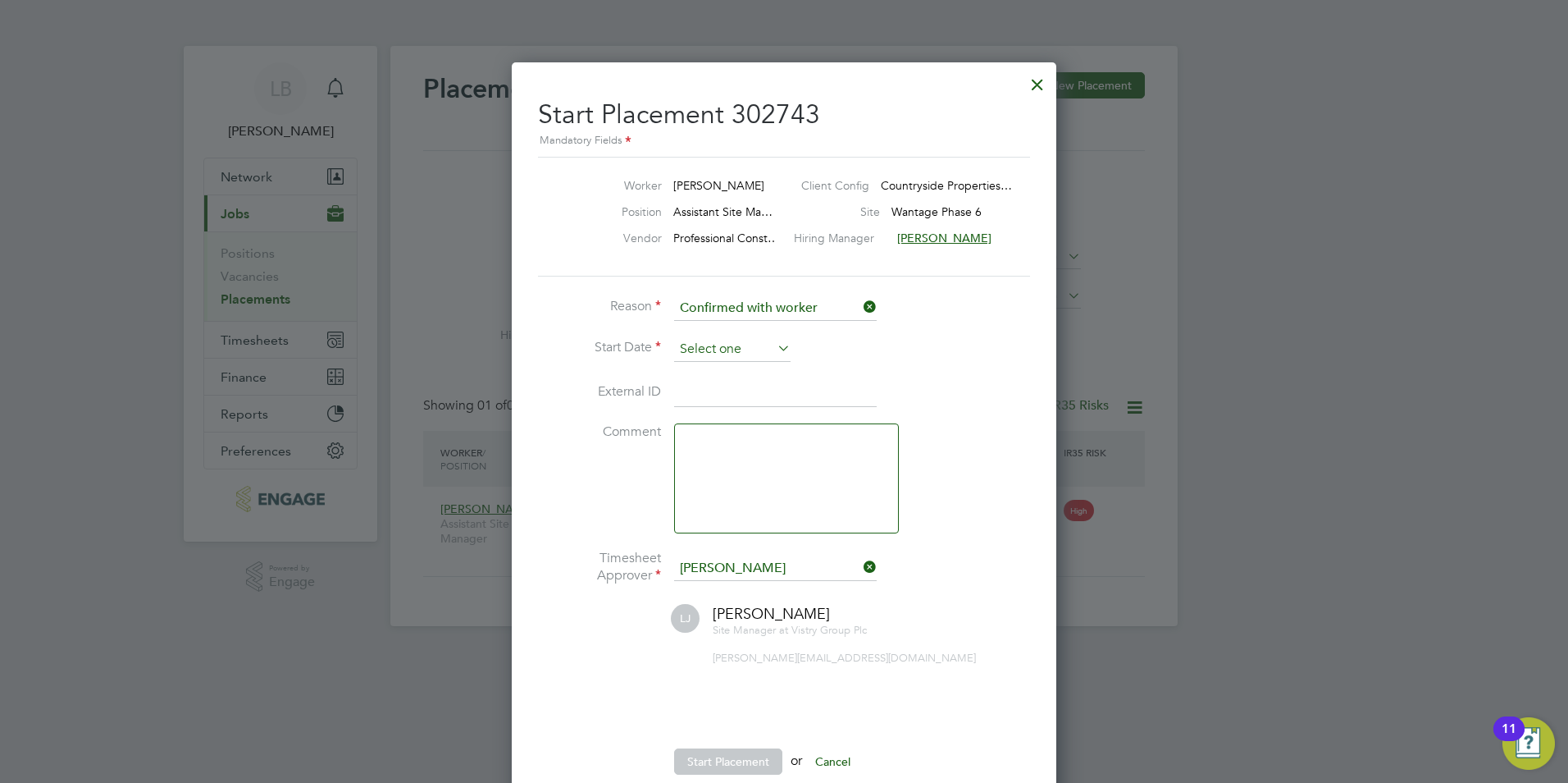
click at [762, 352] on input at bounding box center [732, 348] width 116 height 24
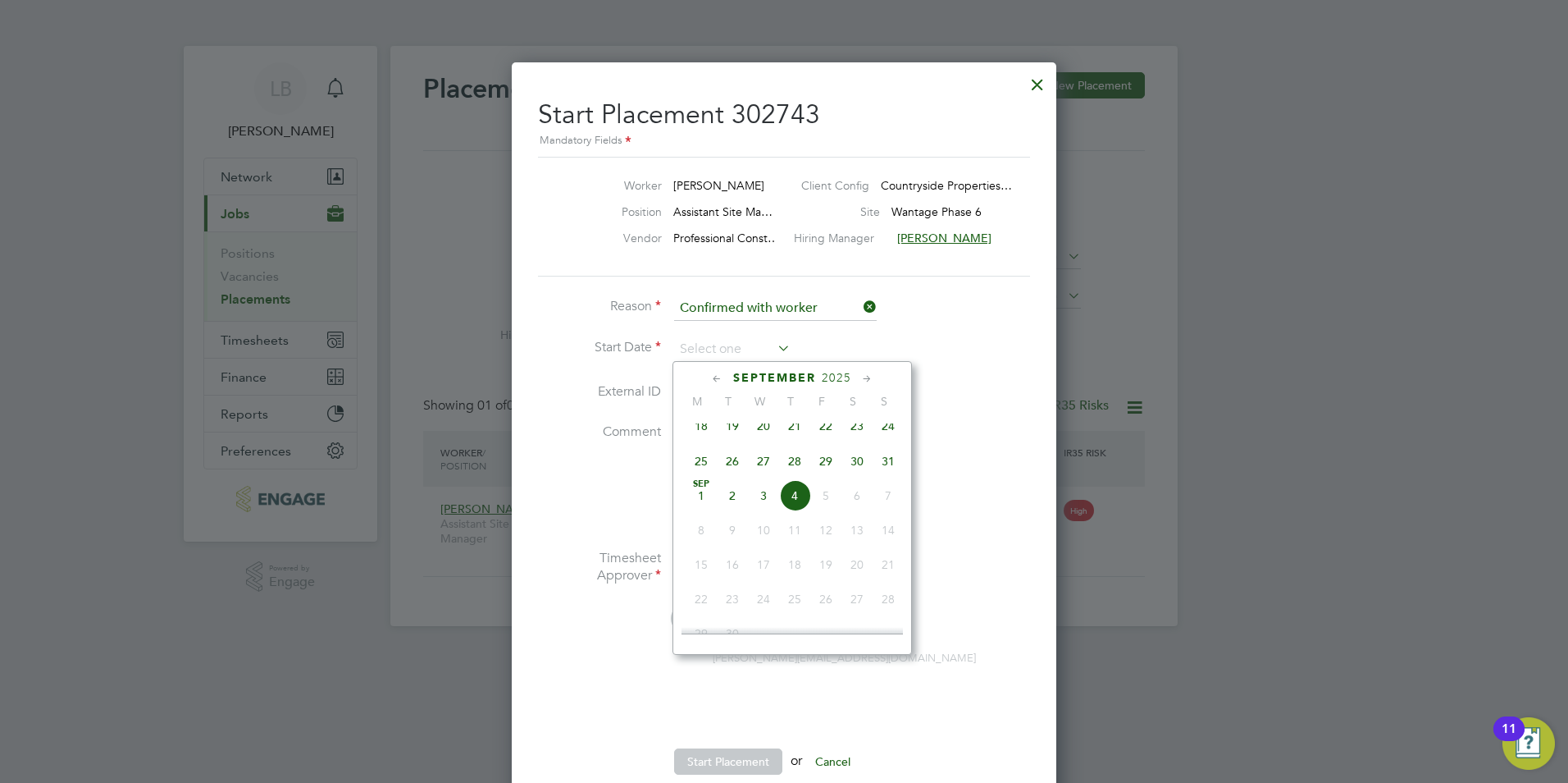
click at [700, 433] on span "18" at bounding box center [701, 426] width 31 height 31
type input "18 Aug 2025"
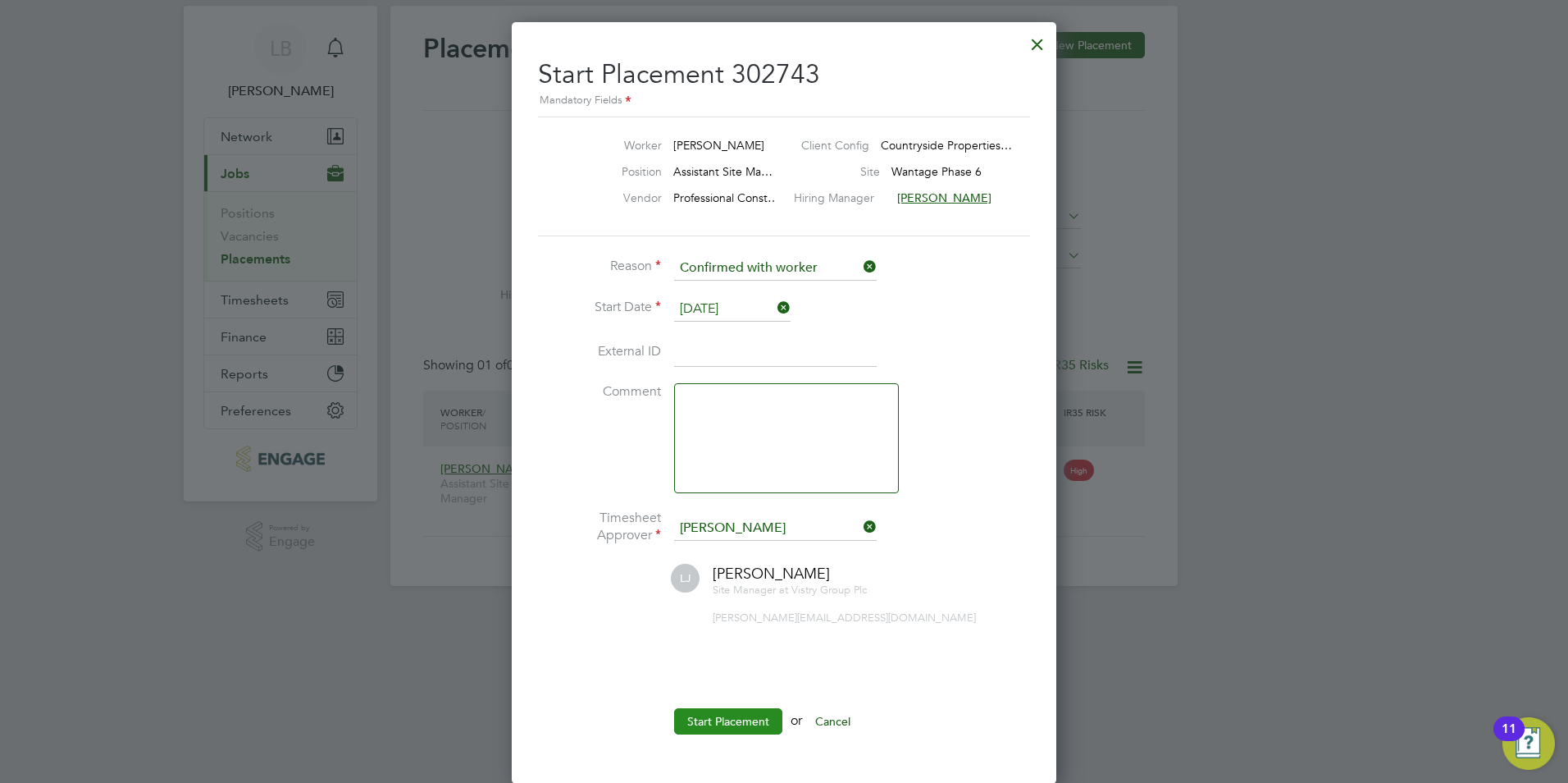
click at [737, 725] on button "Start Placement" at bounding box center [728, 721] width 108 height 26
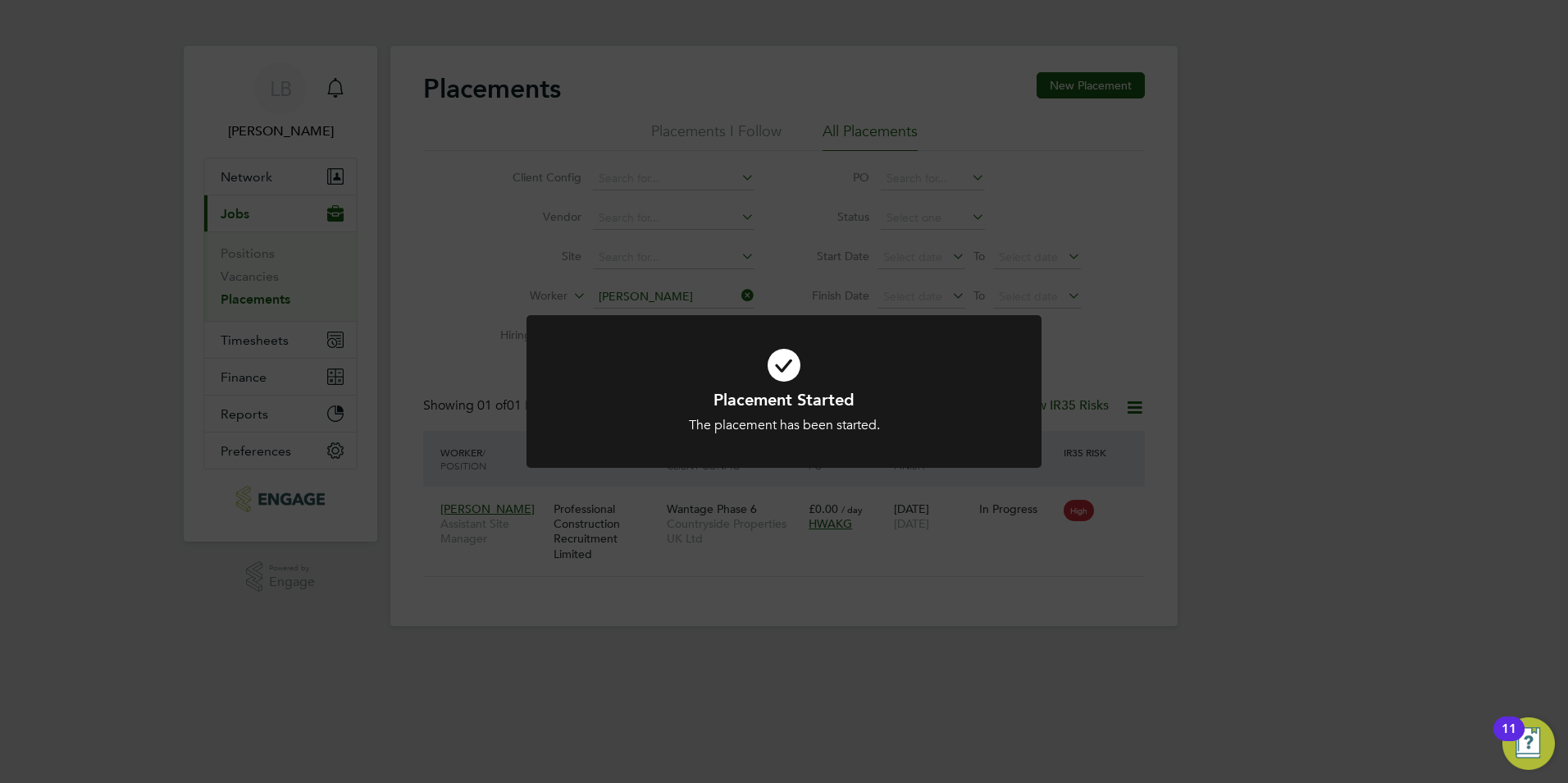
click at [773, 358] on icon at bounding box center [784, 365] width 427 height 64
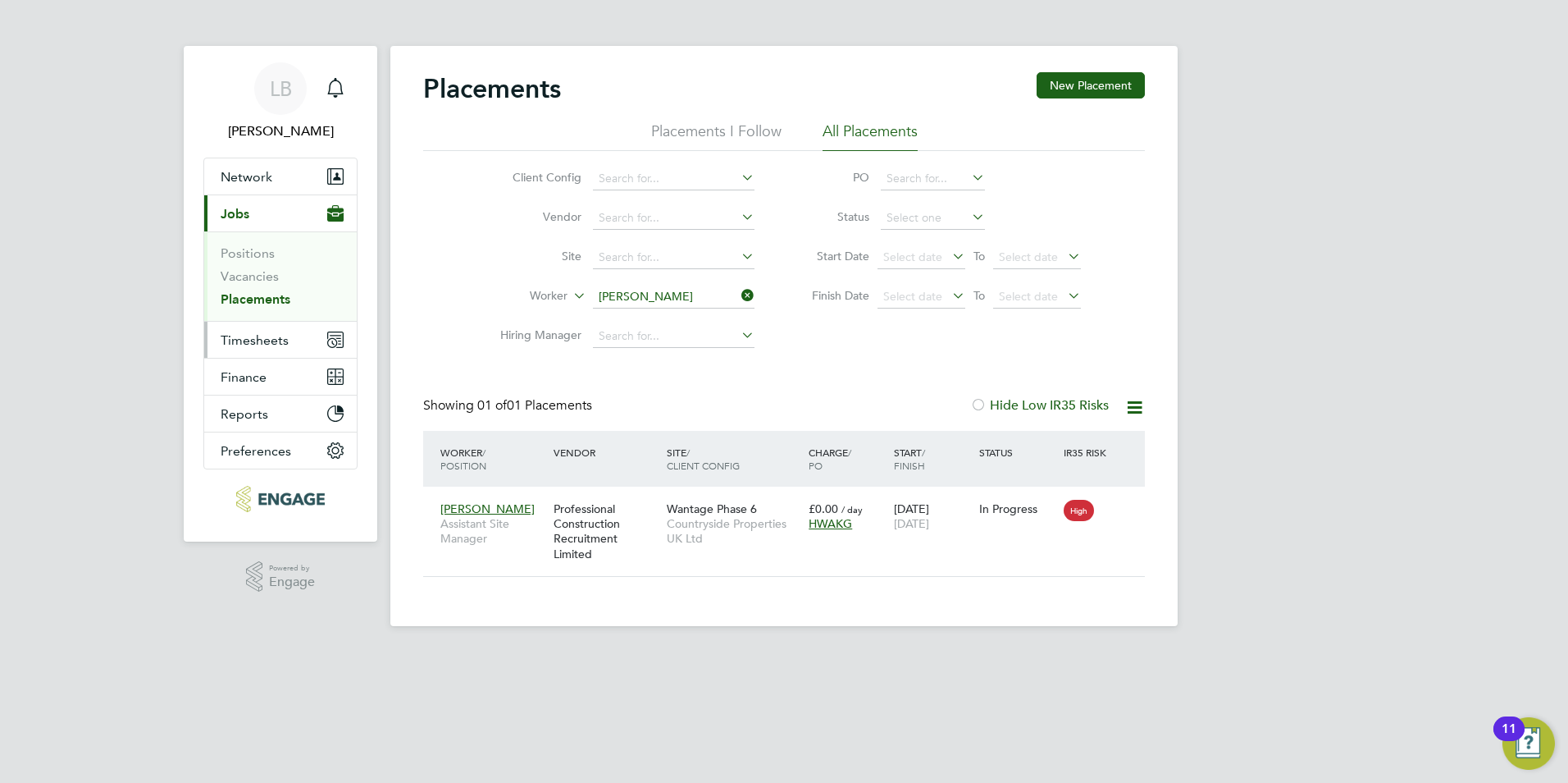
click at [234, 340] on span "Timesheets" at bounding box center [254, 340] width 68 height 15
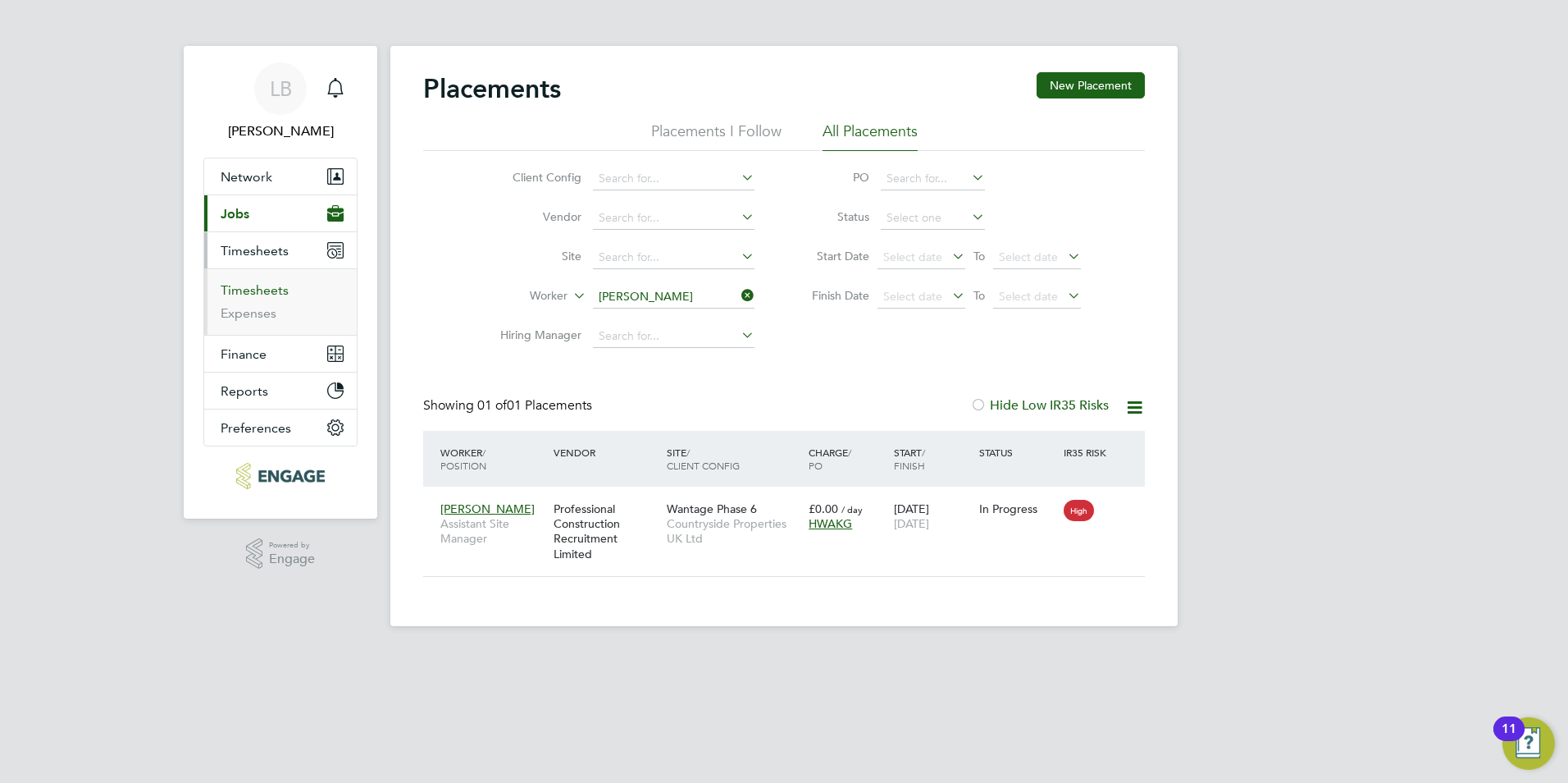
click at [262, 293] on link "Timesheets" at bounding box center [254, 290] width 68 height 15
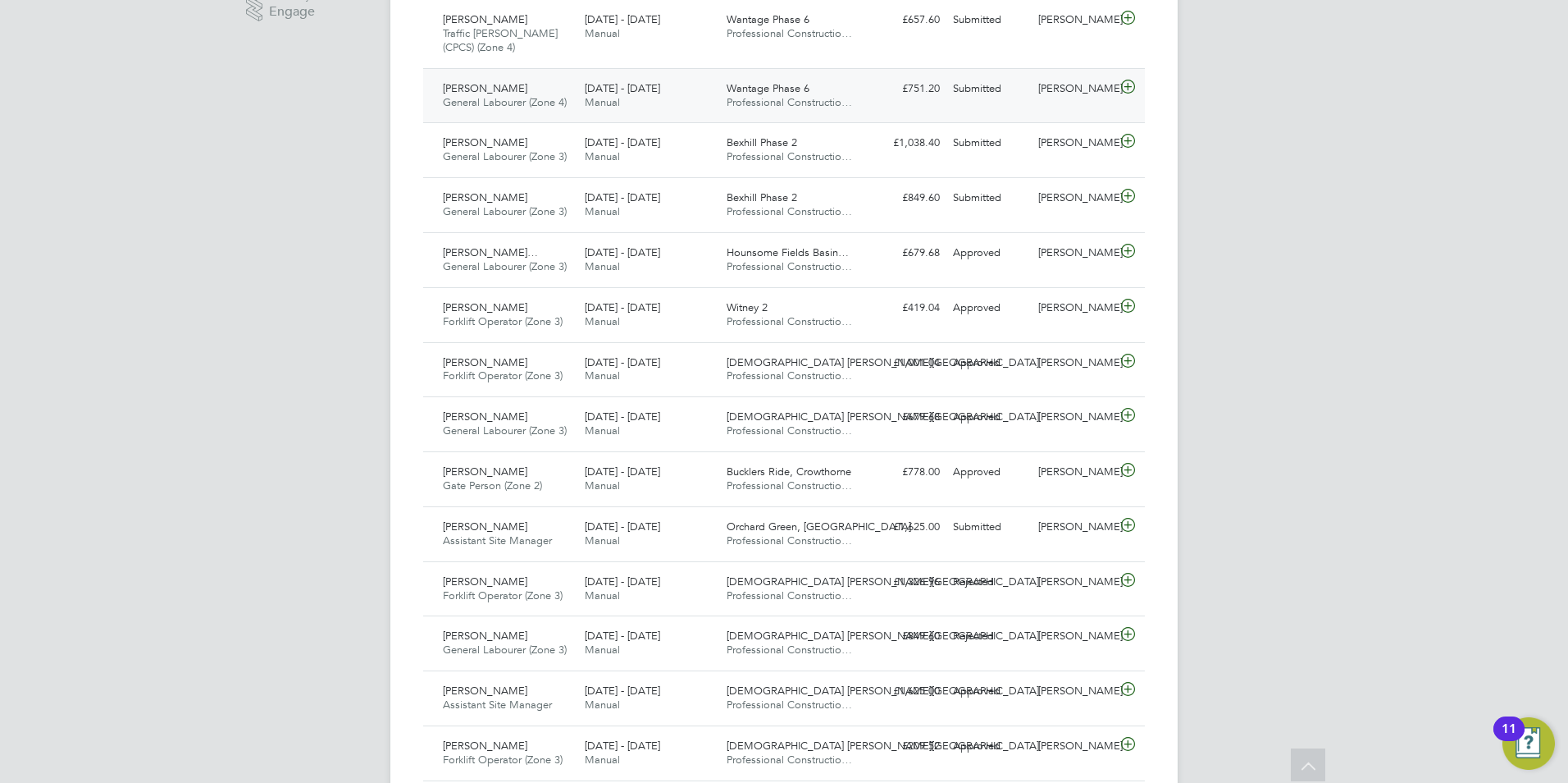
scroll to position [656, 0]
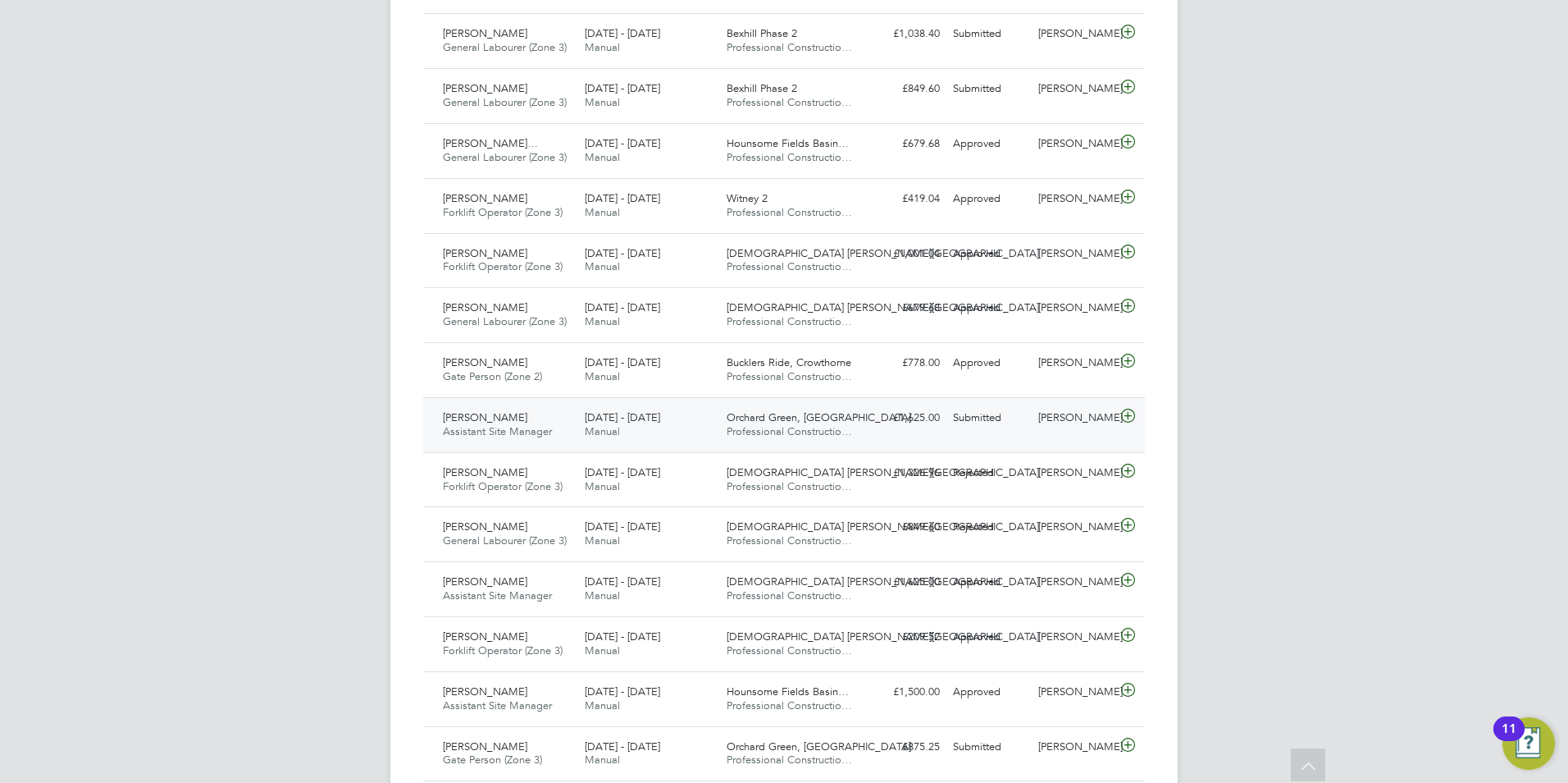
click at [827, 432] on span "Professional Constructio…" at bounding box center [789, 431] width 126 height 14
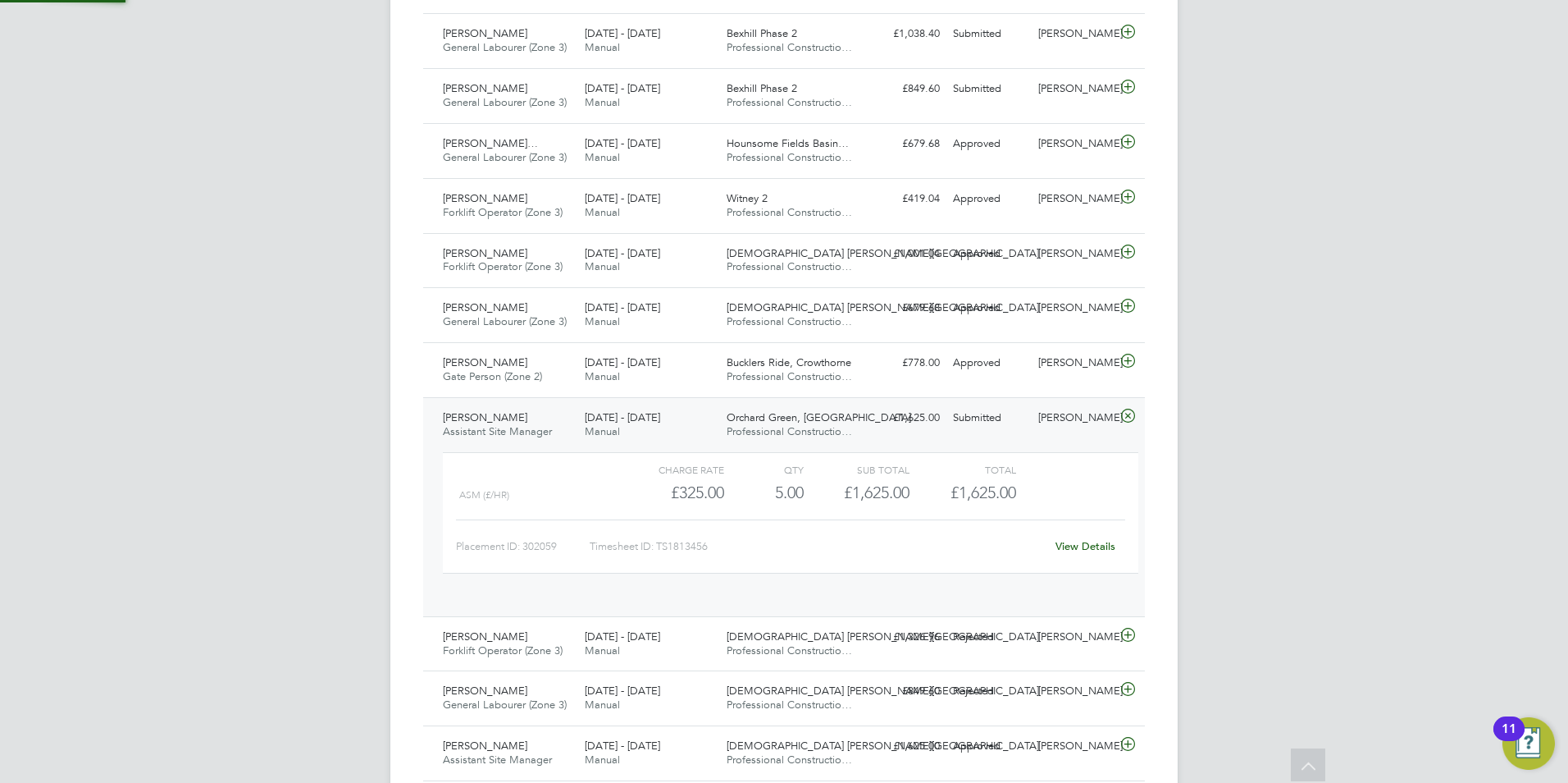
scroll to position [28, 160]
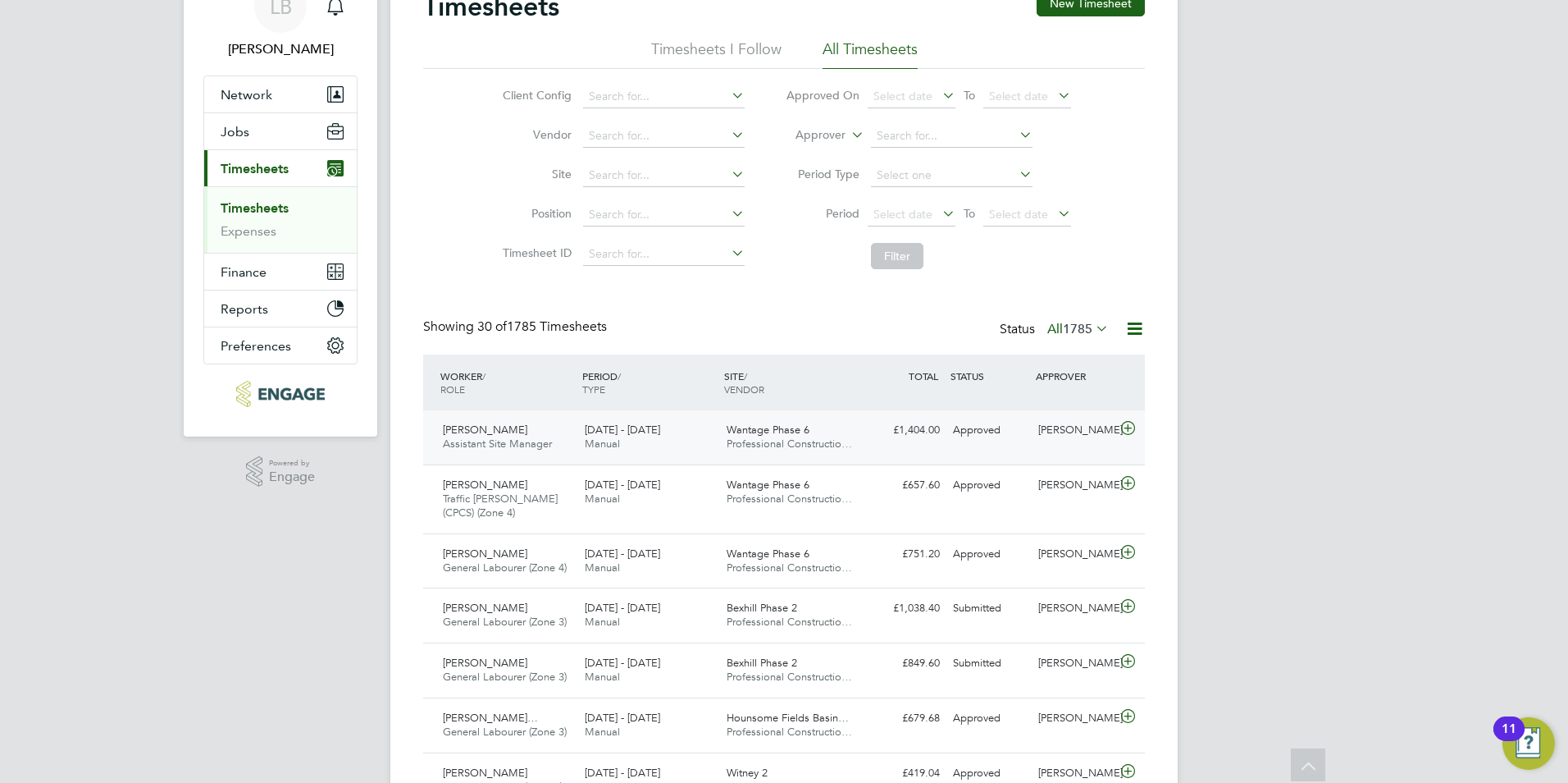
click at [873, 442] on div "£1,404.00 Approved" at bounding box center [903, 431] width 85 height 27
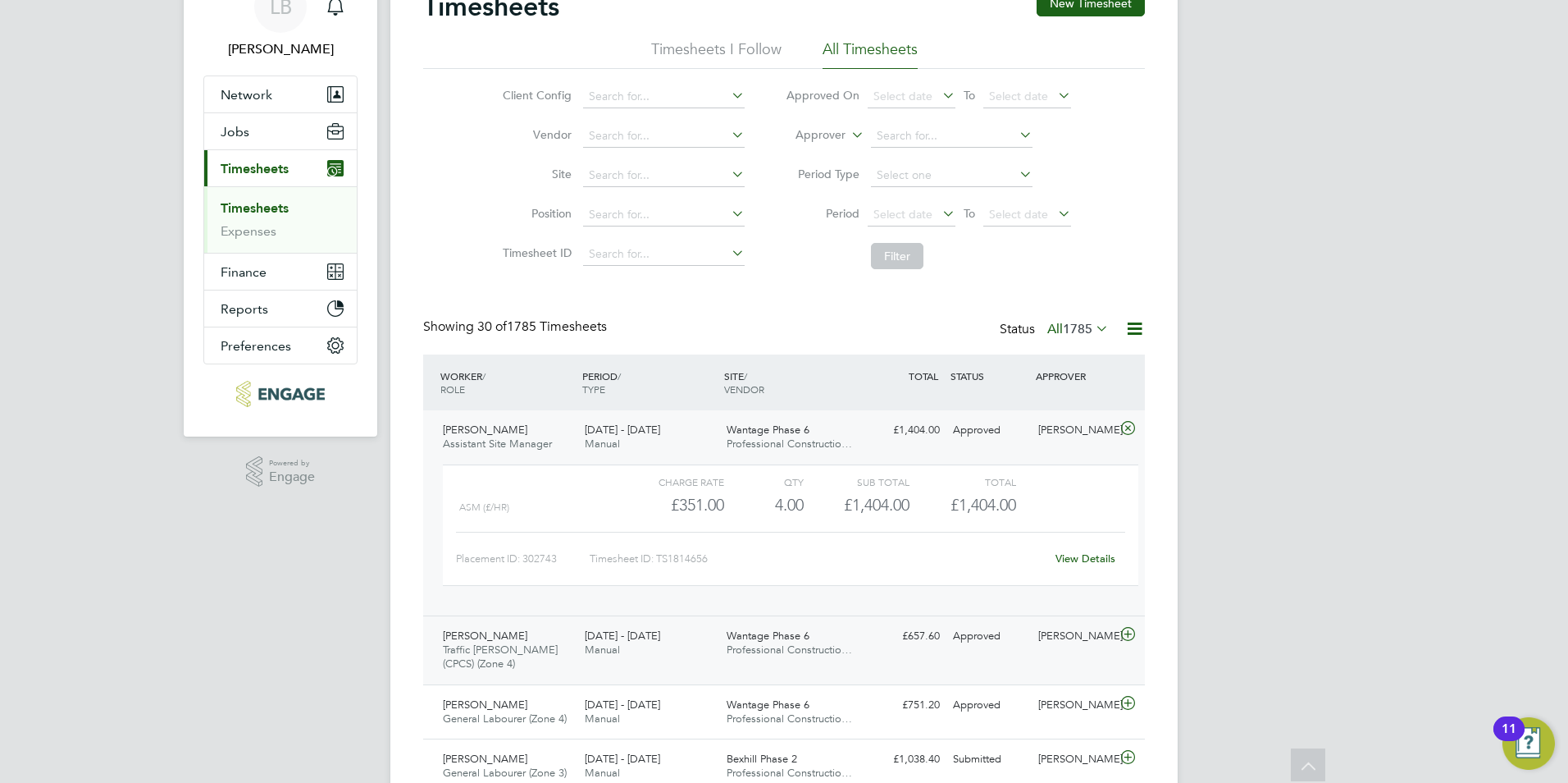
click at [948, 649] on div "[PERSON_NAME] Traffic [PERSON_NAME] (CPCS) (Zone 4) [DATE] - [DATE] [DATE] - [D…" at bounding box center [784, 649] width 722 height 69
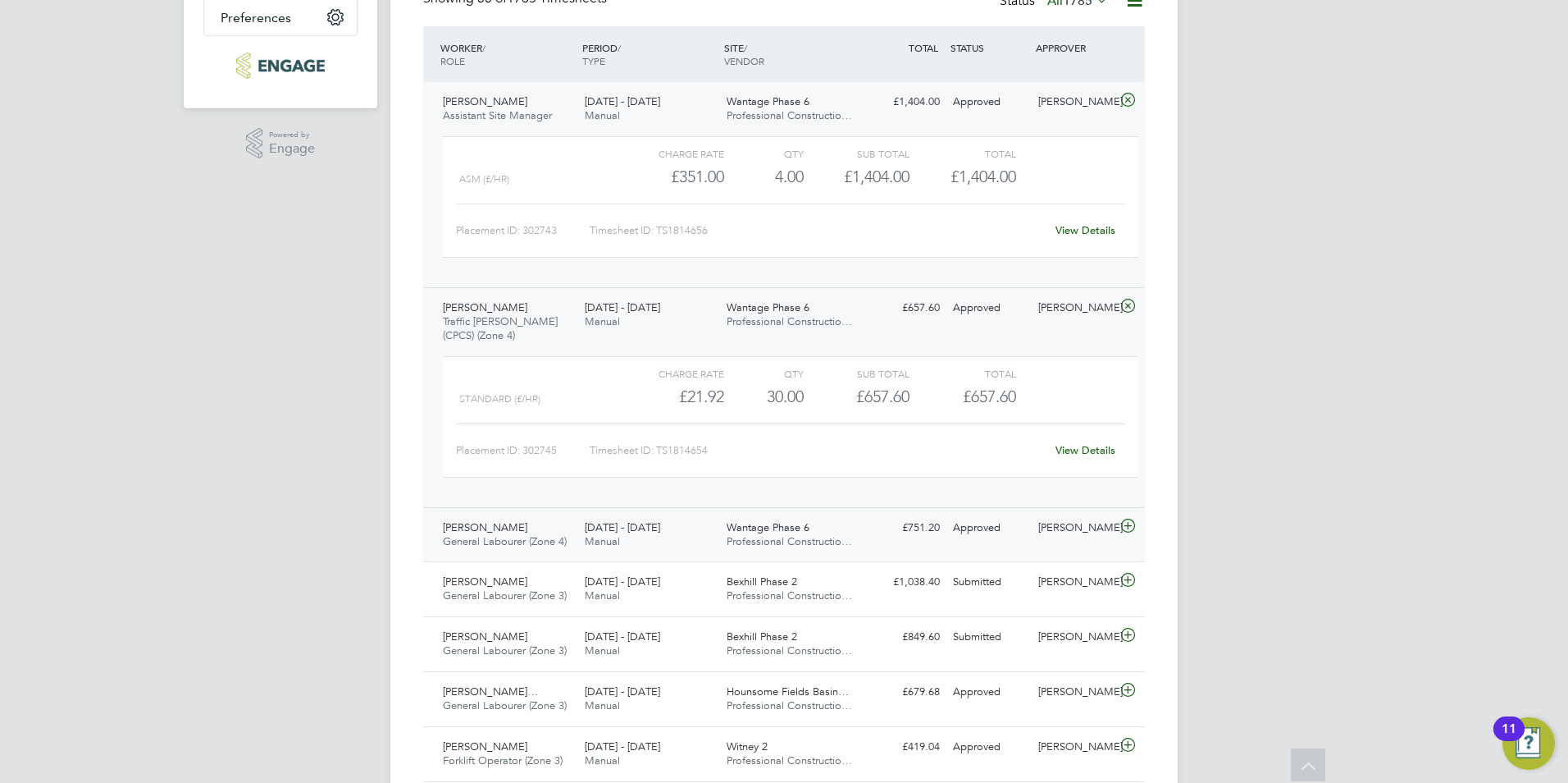
click at [928, 547] on div "[PERSON_NAME] General Labourer (Zone 4) [DATE] - [DATE] [DATE] - [DATE] Manual …" at bounding box center [784, 534] width 722 height 55
